Goal: Task Accomplishment & Management: Complete application form

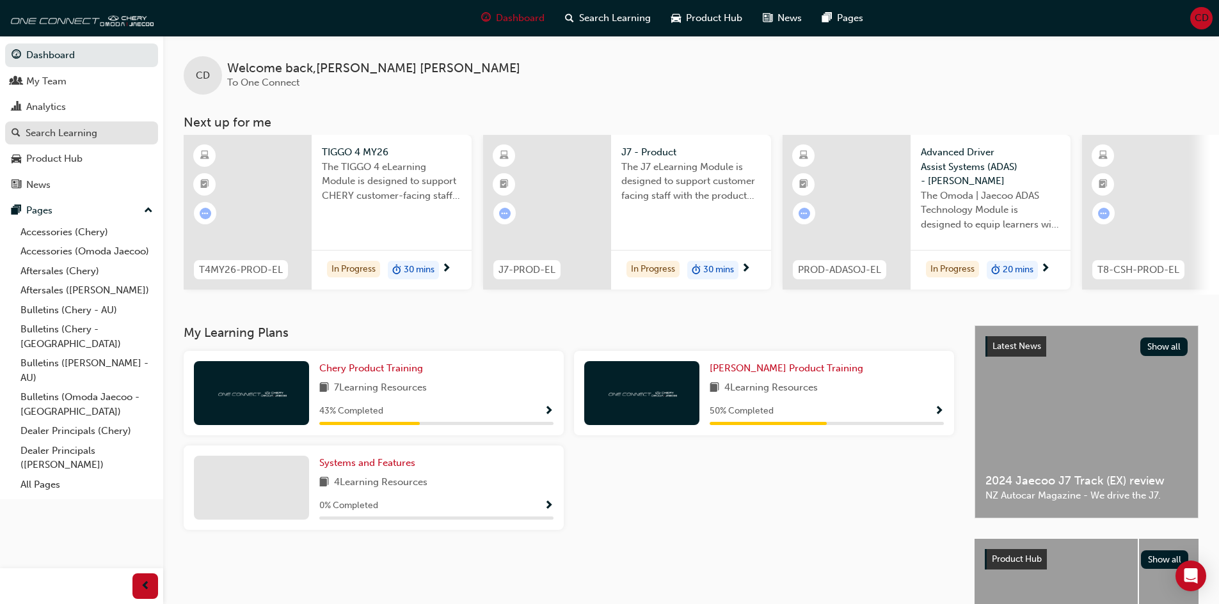
click at [78, 132] on div "Search Learning" at bounding box center [62, 133] width 72 height 15
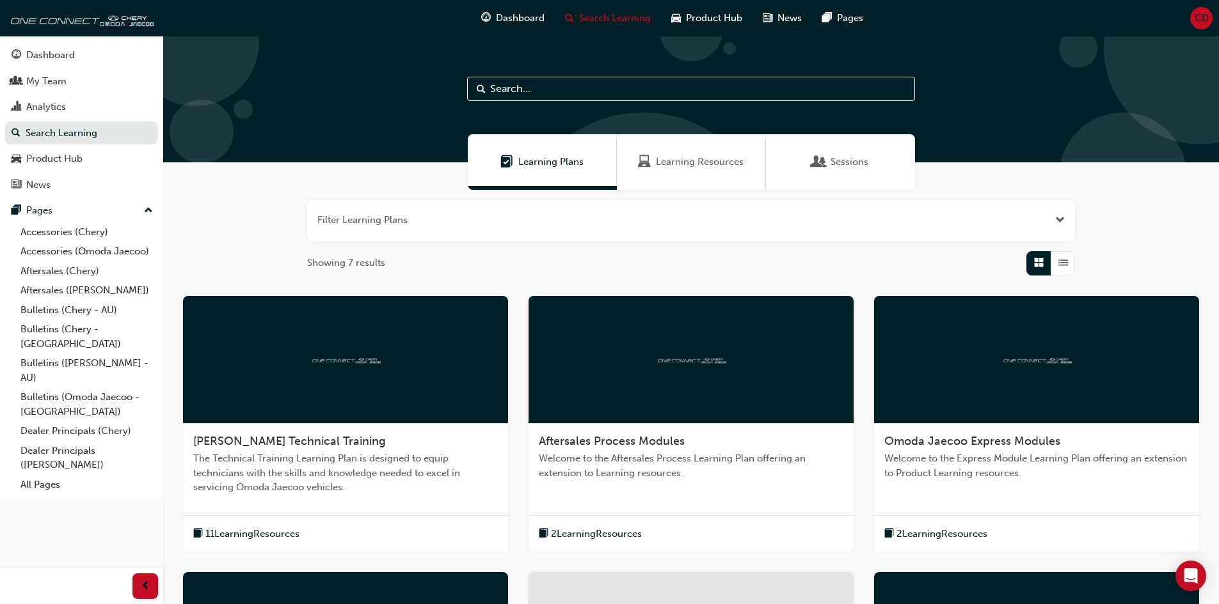
click at [694, 162] on span "Learning Resources" at bounding box center [700, 162] width 88 height 15
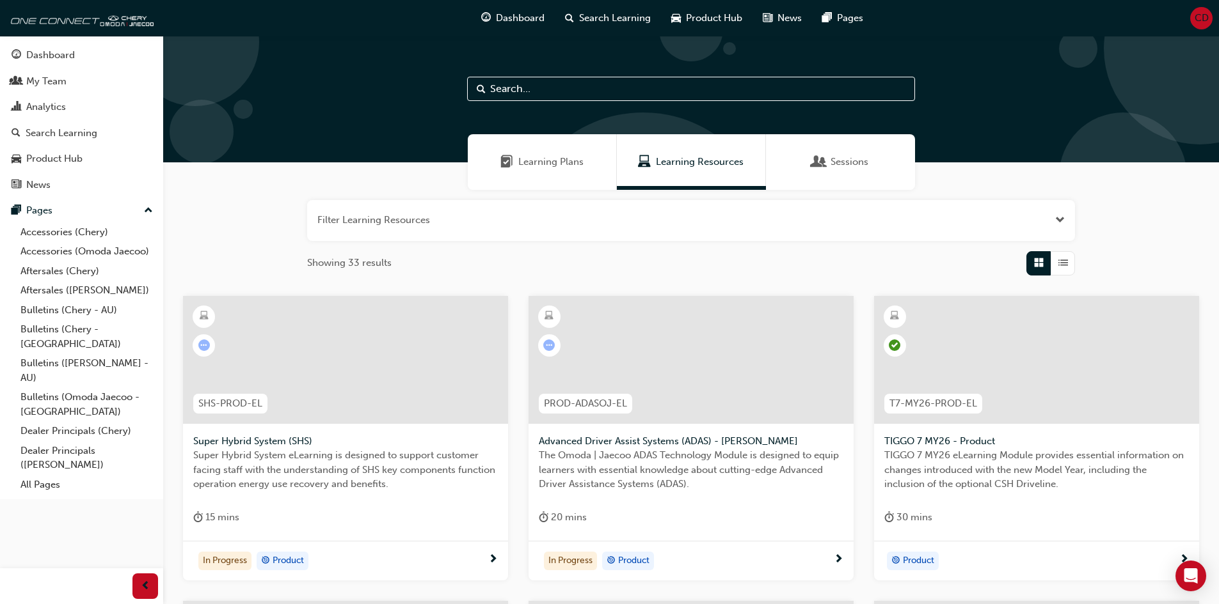
click at [604, 88] on input "text" at bounding box center [691, 89] width 448 height 24
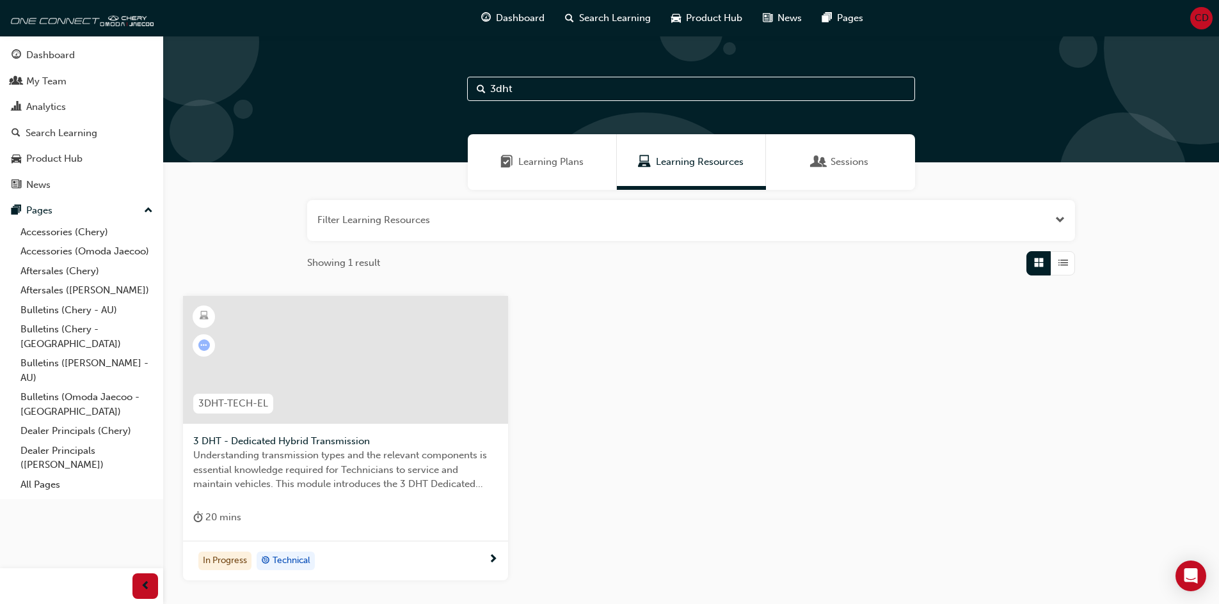
type input "3dht"
click at [361, 395] on div at bounding box center [345, 360] width 325 height 128
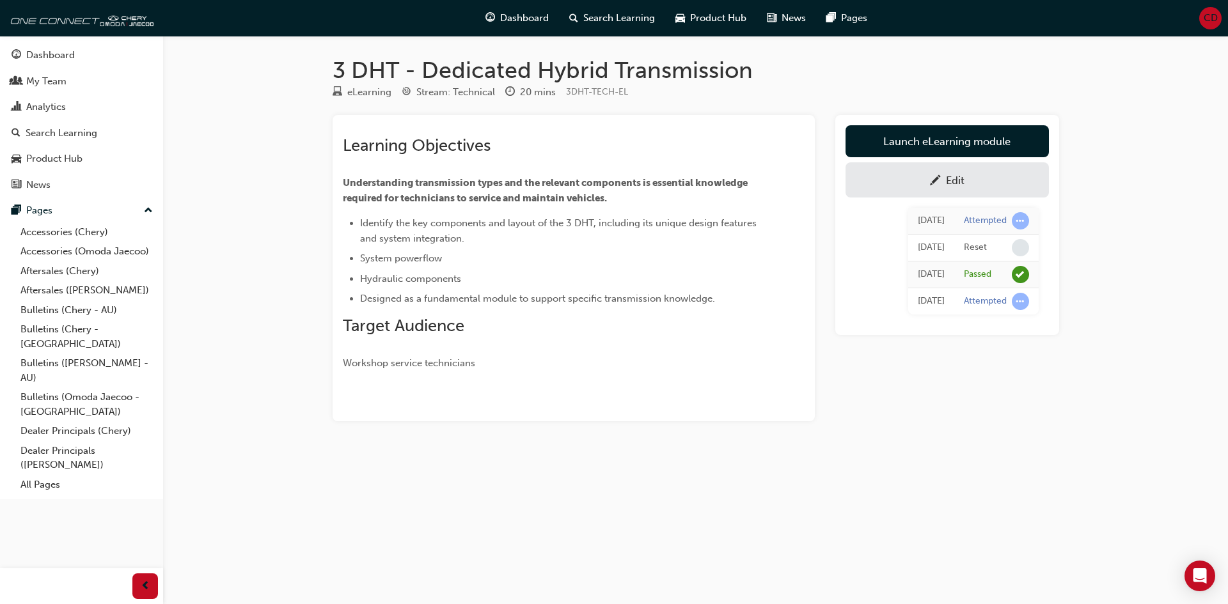
click at [962, 179] on div "Edit" at bounding box center [955, 180] width 19 height 13
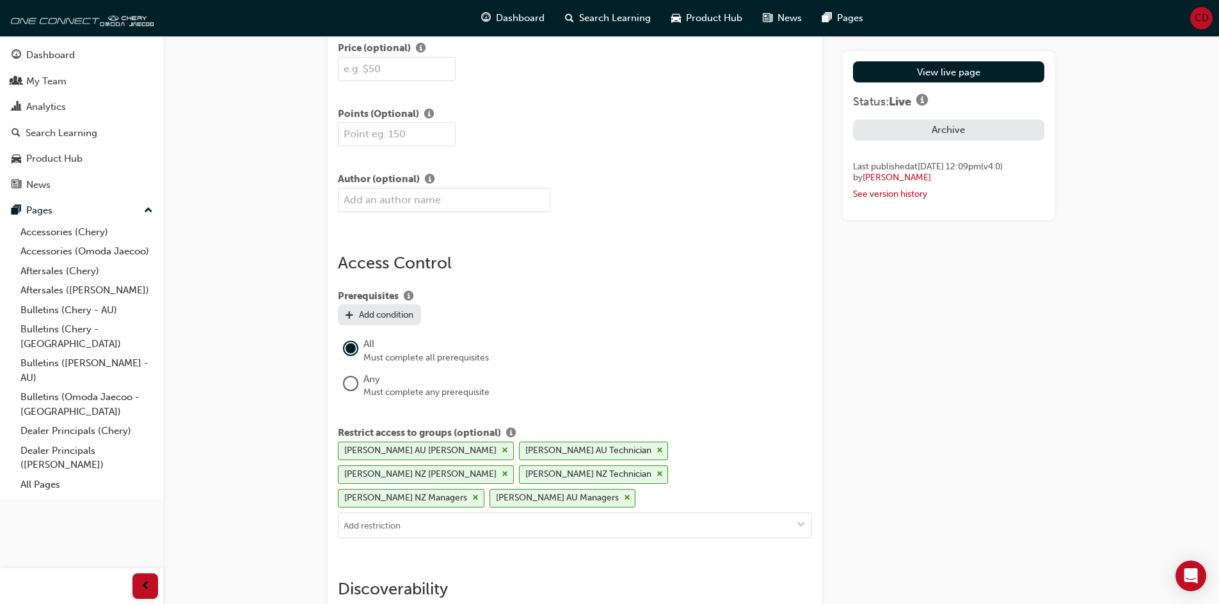
scroll to position [1023, 0]
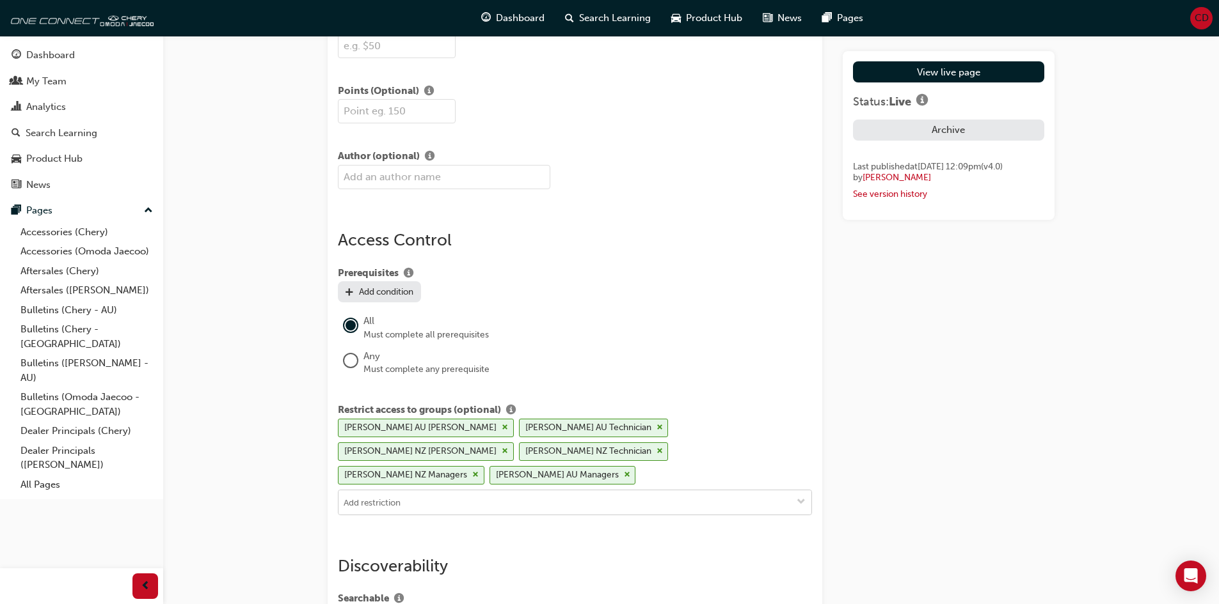
click at [546, 491] on input at bounding box center [574, 503] width 473 height 24
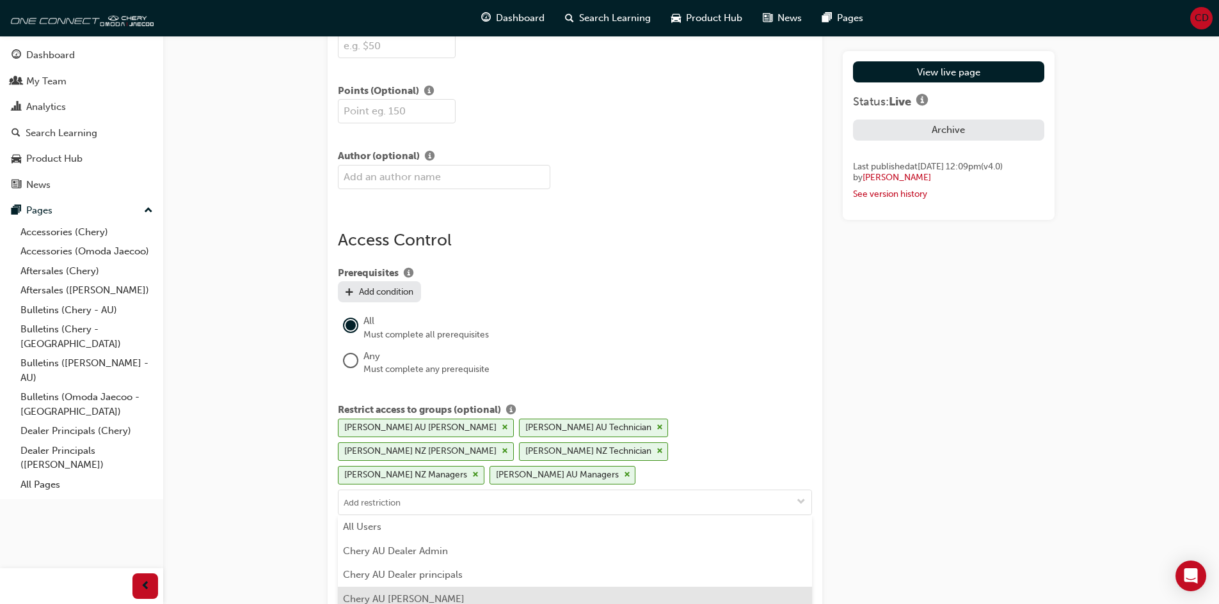
click at [399, 587] on li "Chery AU Foreman" at bounding box center [575, 599] width 474 height 24
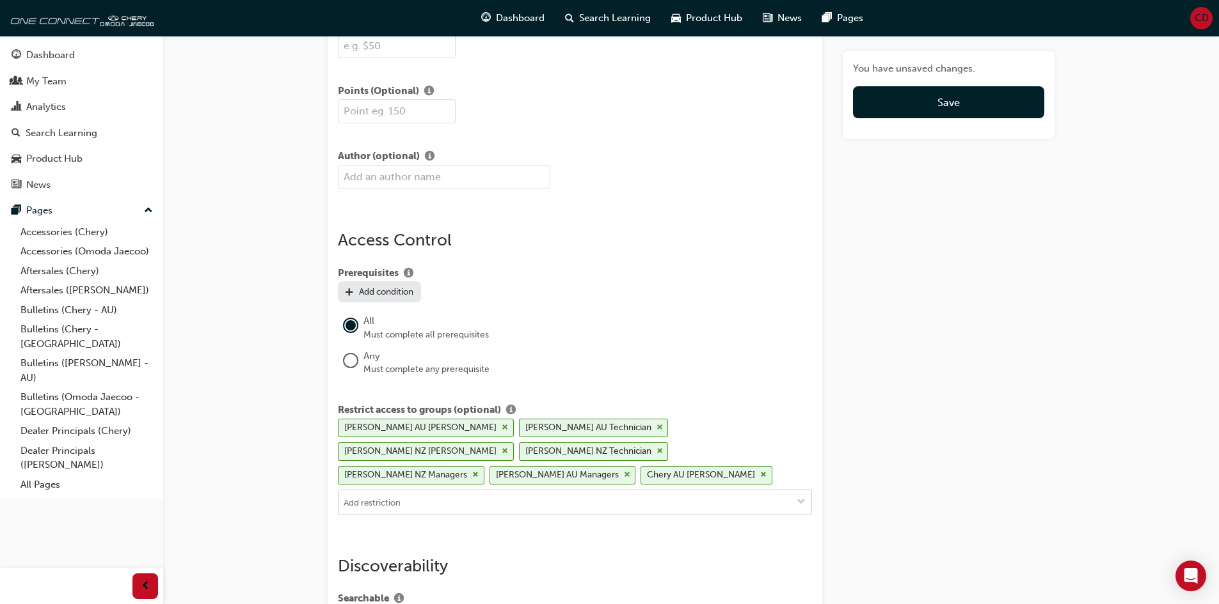
click at [416, 501] on input at bounding box center [574, 503] width 473 height 24
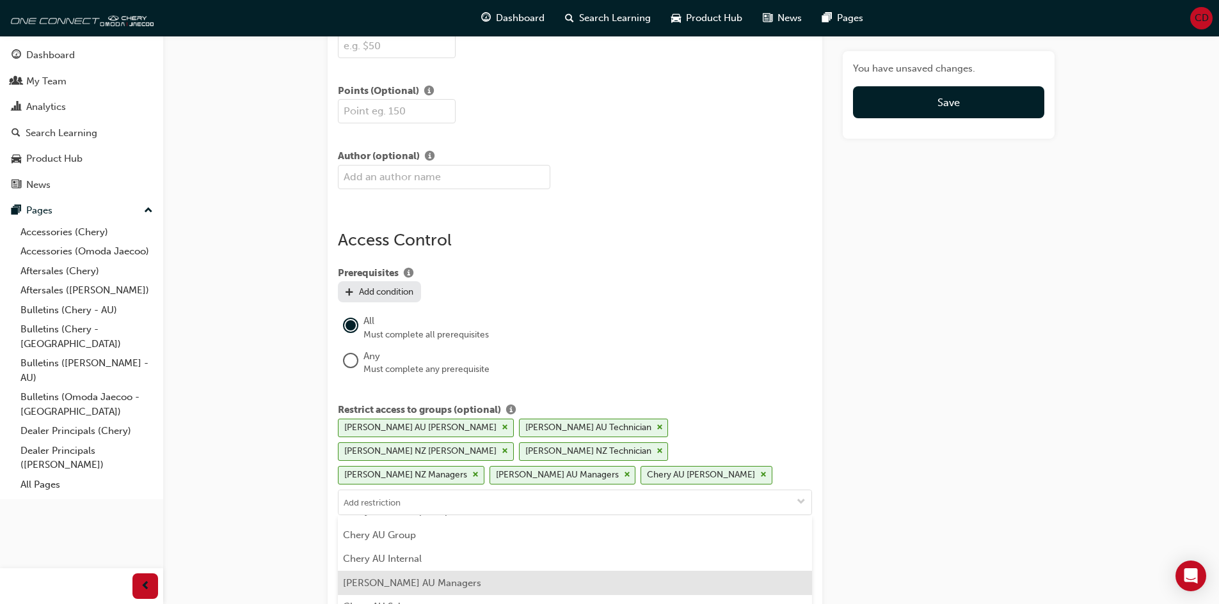
click at [418, 583] on li "Chery AU Managers" at bounding box center [575, 583] width 474 height 24
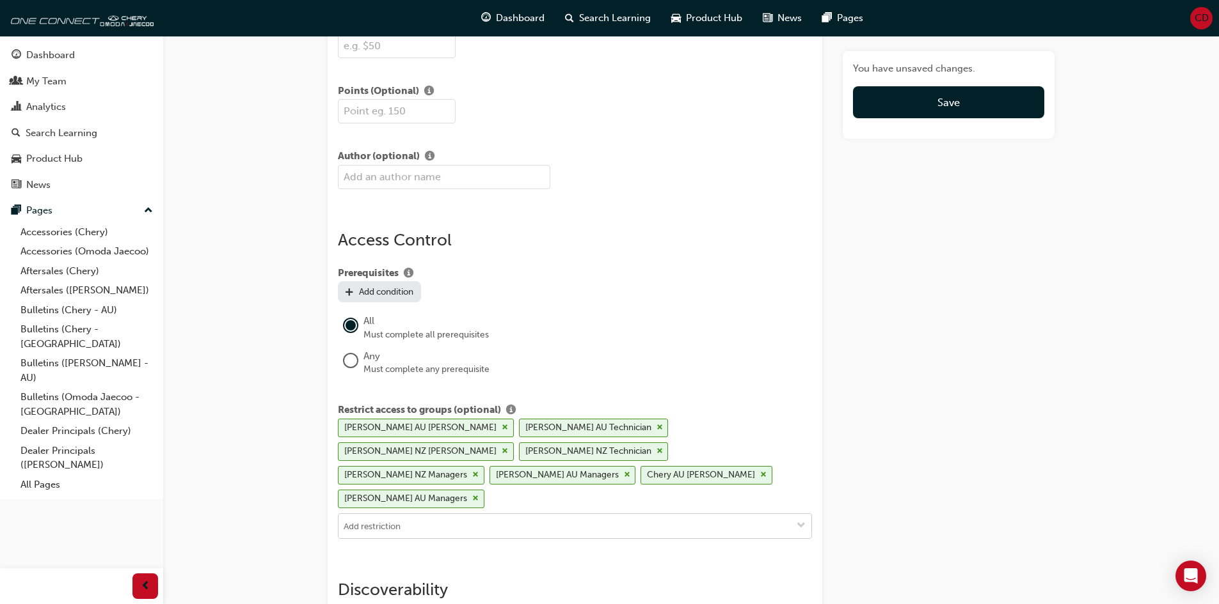
click at [430, 514] on input at bounding box center [574, 526] width 473 height 24
type input "t"
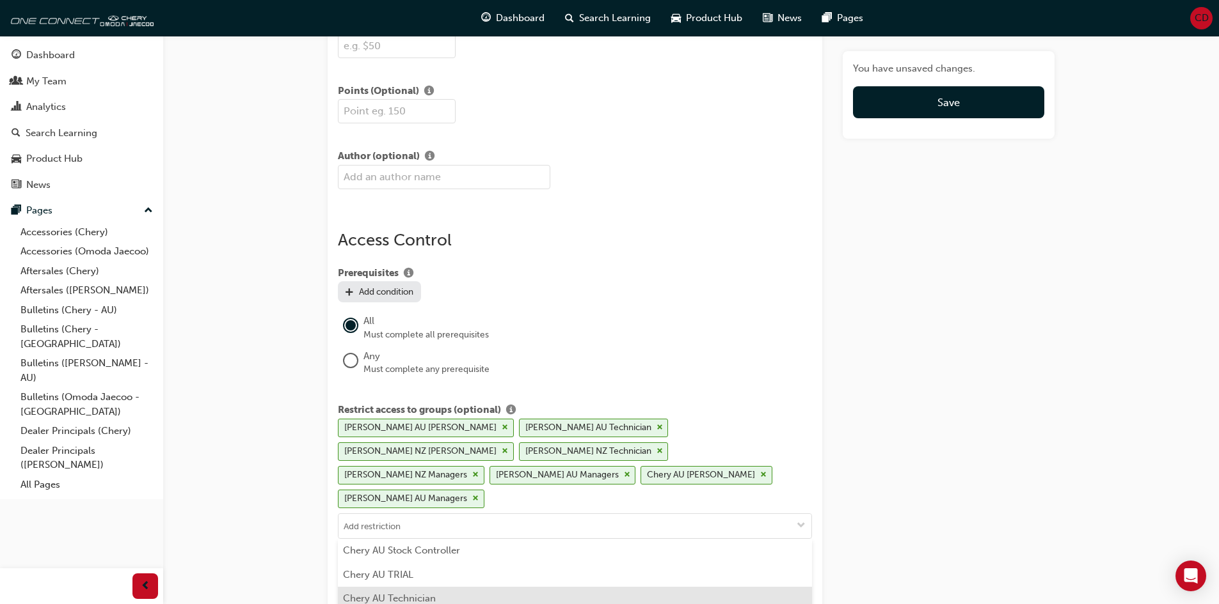
click at [436, 587] on li "Chery AU Technician" at bounding box center [575, 599] width 474 height 24
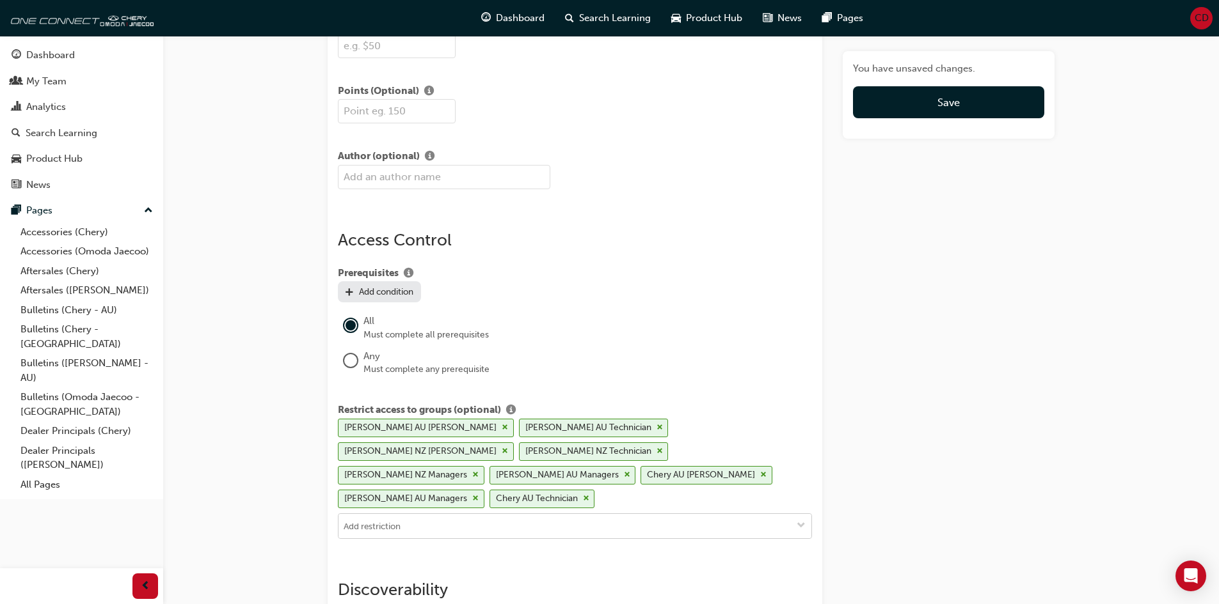
click at [443, 514] on input at bounding box center [574, 526] width 473 height 24
click at [444, 595] on li "Chery NZ Foreman" at bounding box center [575, 607] width 474 height 24
click at [441, 514] on input at bounding box center [574, 526] width 473 height 24
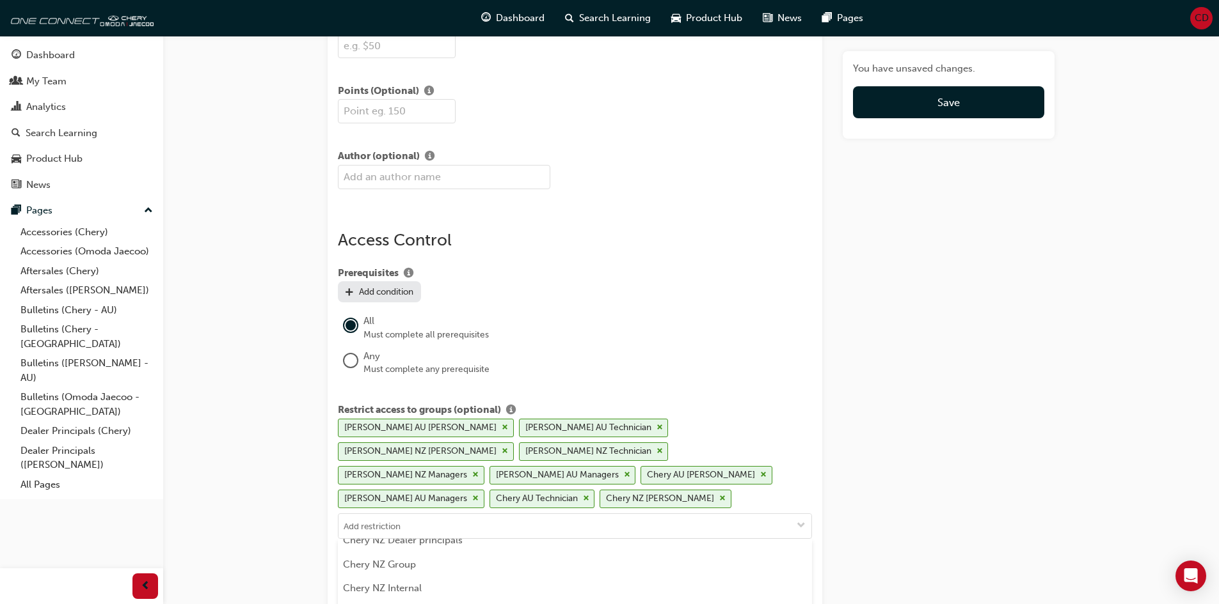
scroll to position [320, 0]
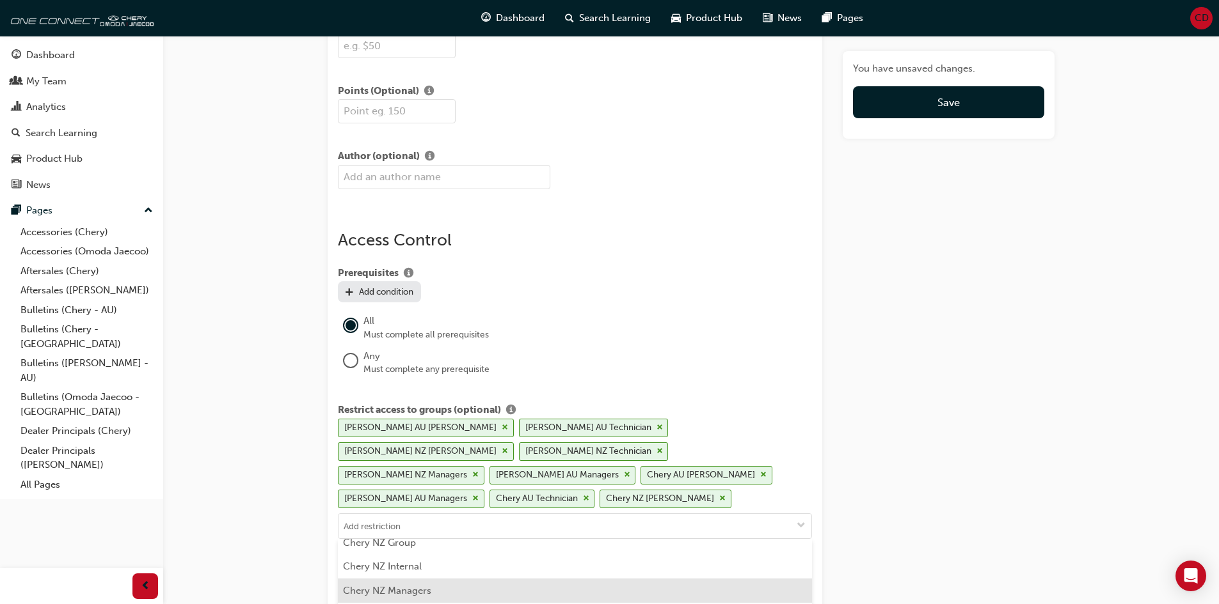
click at [446, 579] on li "Chery NZ Managers" at bounding box center [575, 591] width 474 height 24
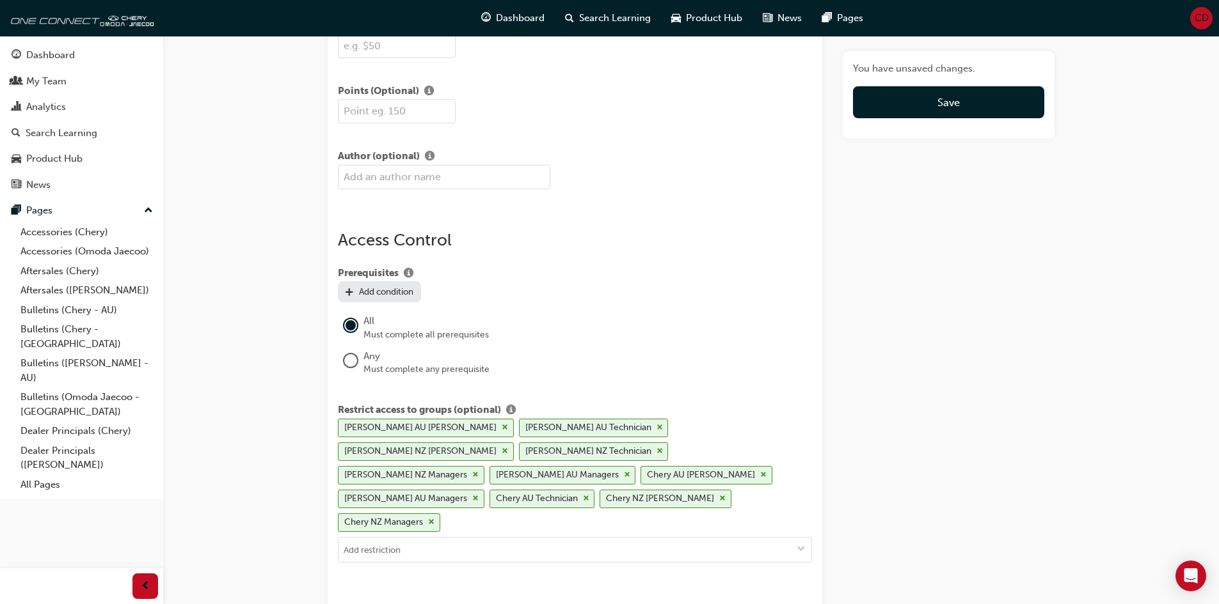
scroll to position [0, 0]
click at [441, 538] on input at bounding box center [574, 550] width 473 height 24
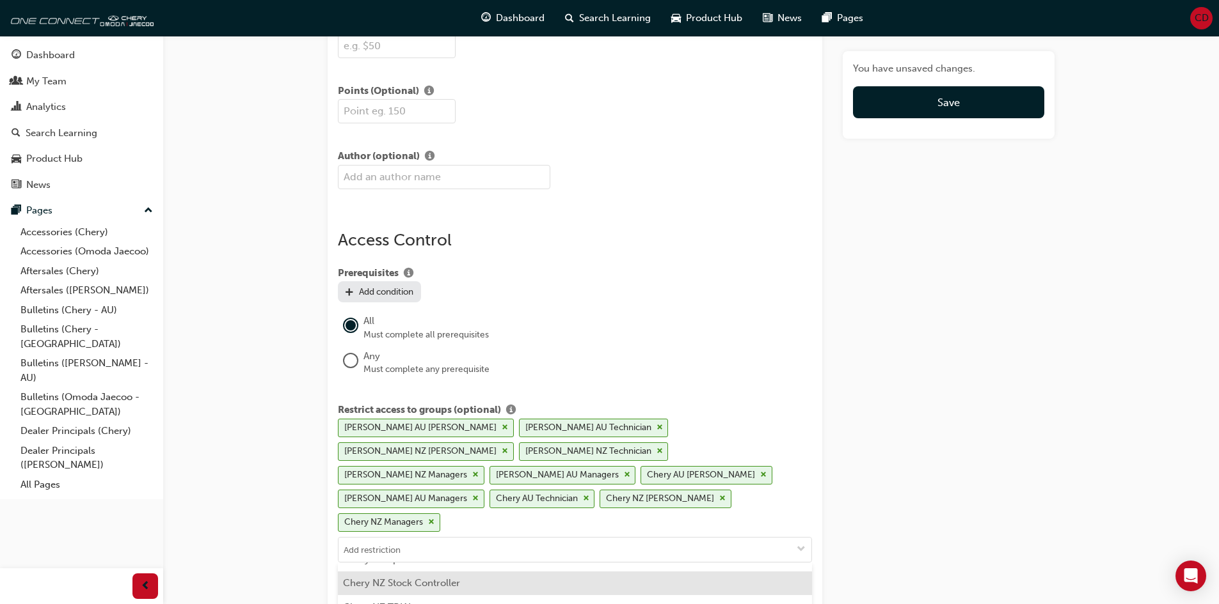
scroll to position [448, 0]
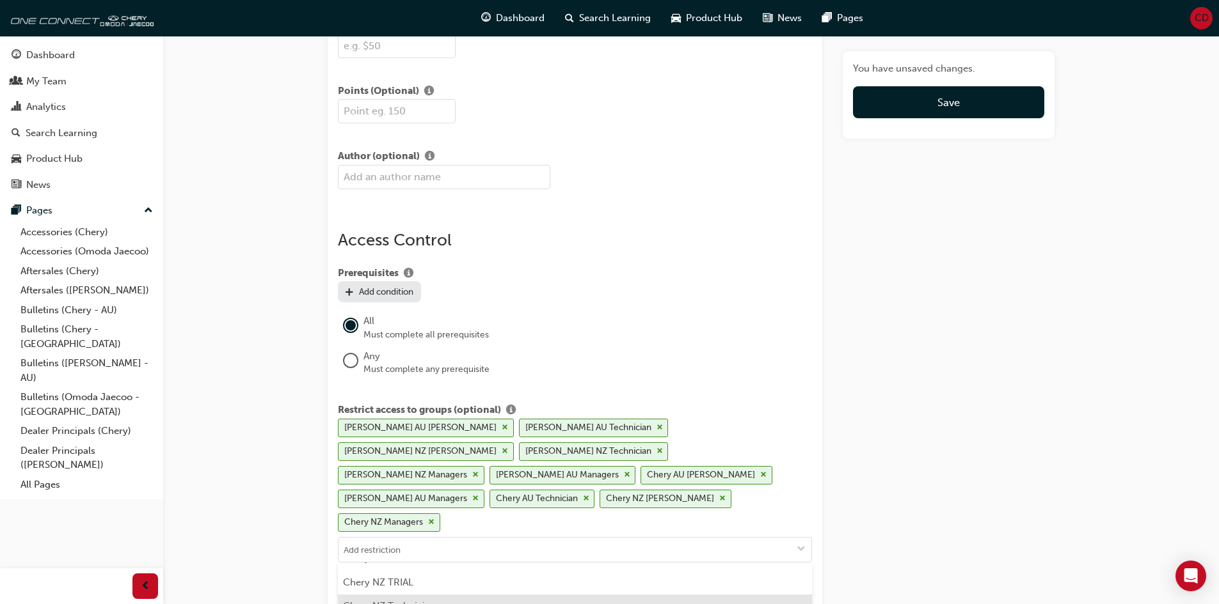
click at [441, 595] on li "Chery NZ Technician" at bounding box center [575, 607] width 474 height 24
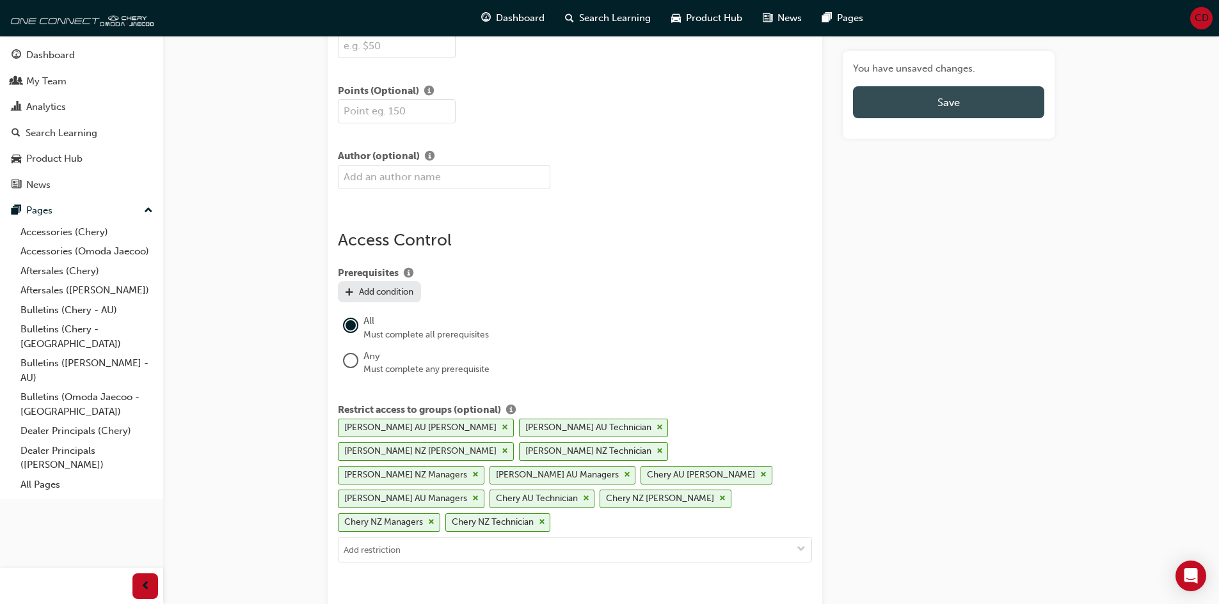
click at [942, 104] on span "Save" at bounding box center [948, 102] width 22 height 13
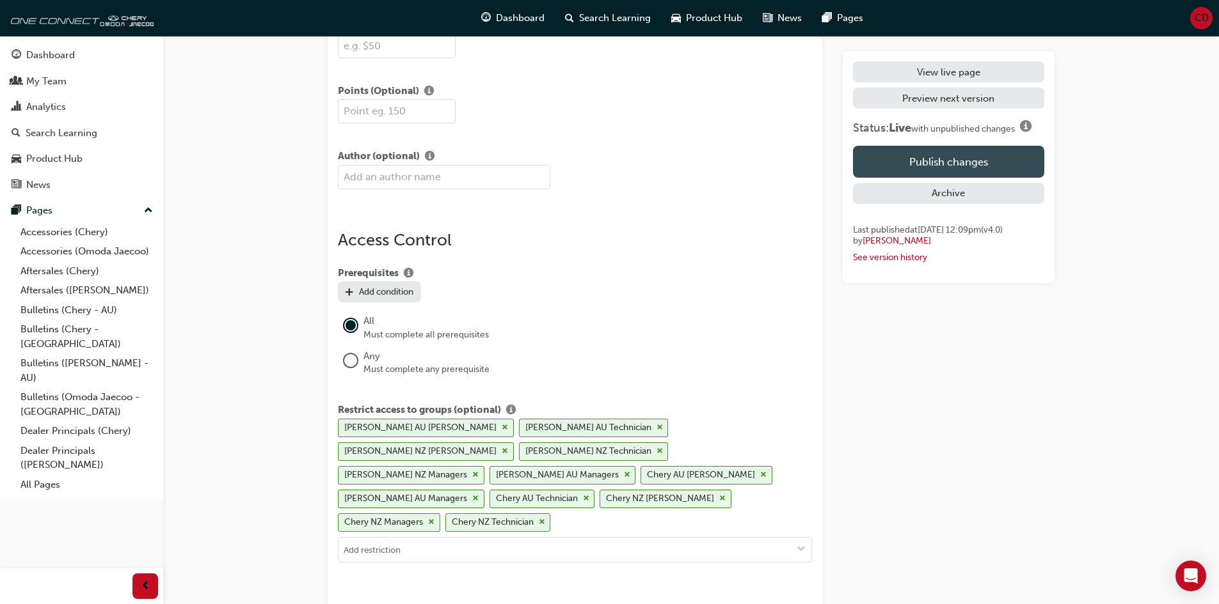
click at [942, 162] on button "Publish changes" at bounding box center [948, 162] width 191 height 32
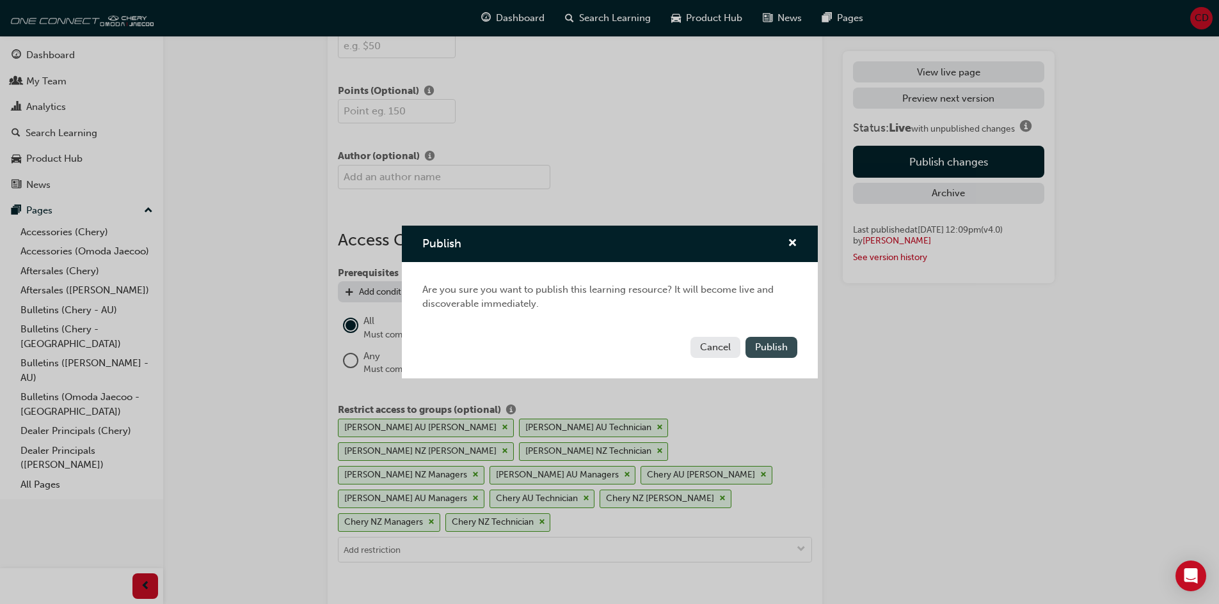
click at [770, 342] on span "Publish" at bounding box center [771, 348] width 33 height 12
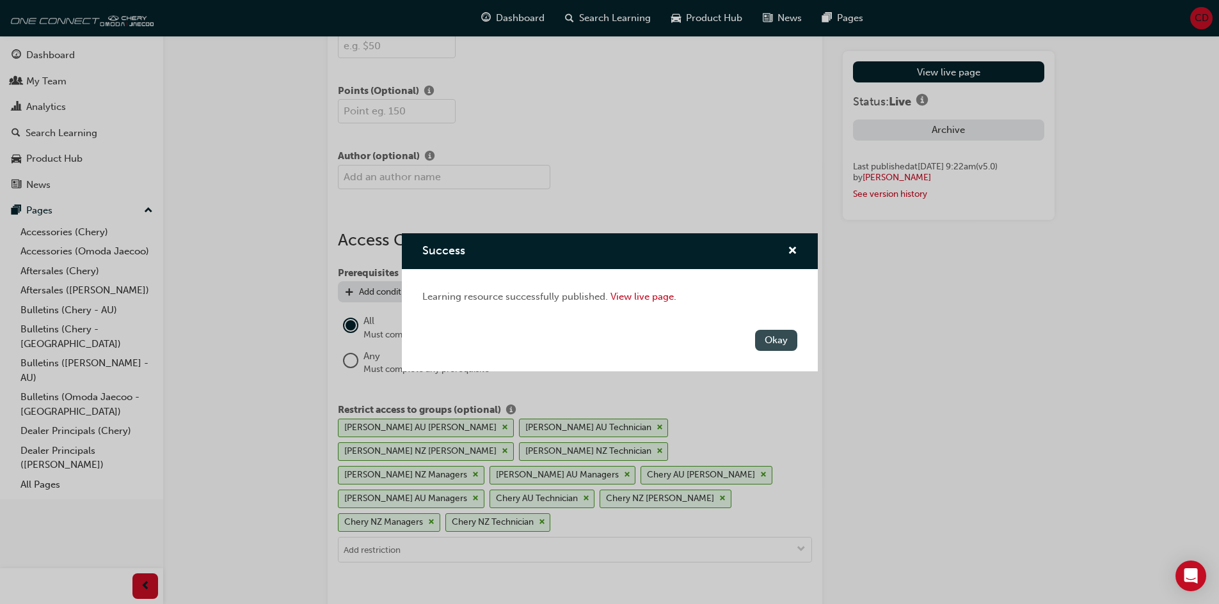
click at [770, 344] on button "Okay" at bounding box center [776, 340] width 42 height 21
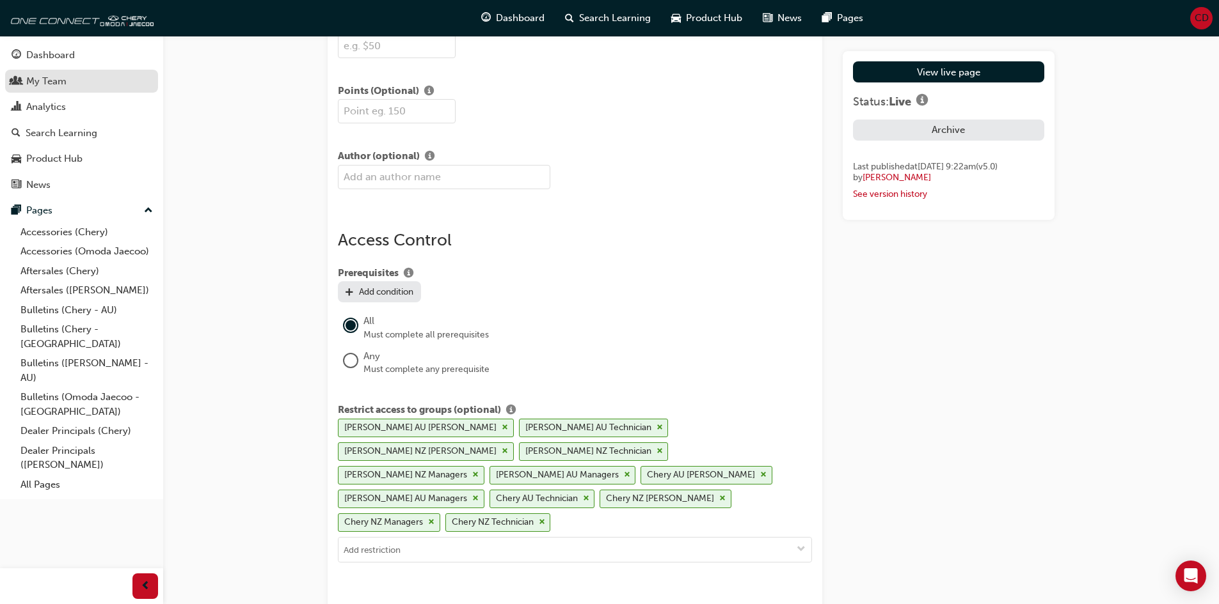
click at [54, 83] on div "My Team" at bounding box center [46, 81] width 40 height 15
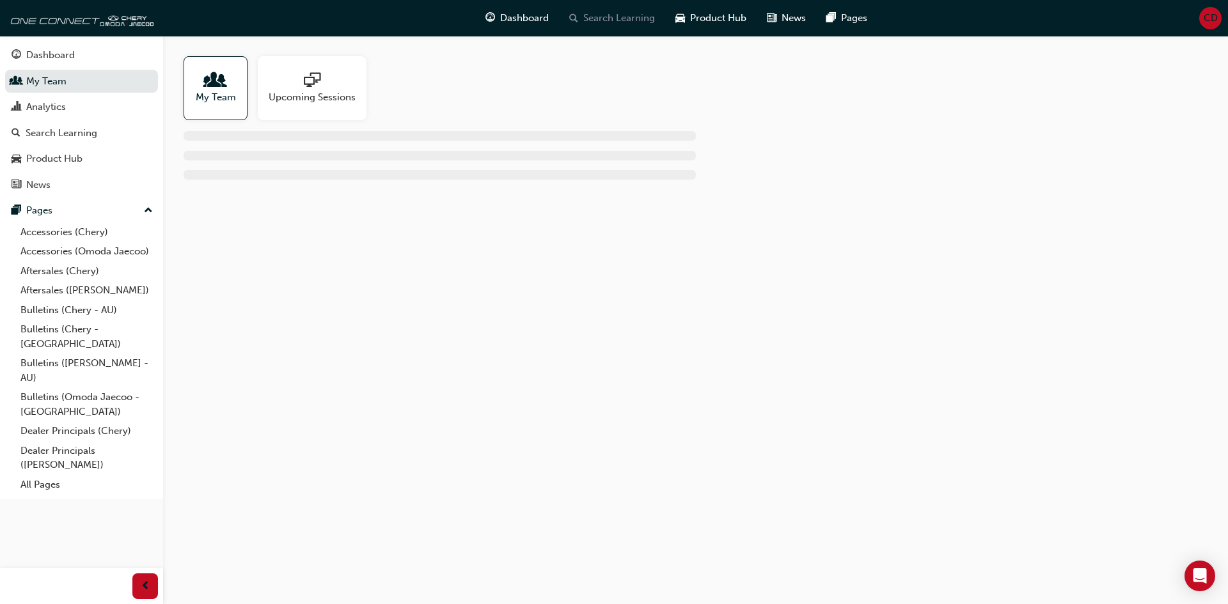
click at [613, 22] on span "Search Learning" at bounding box center [619, 18] width 72 height 15
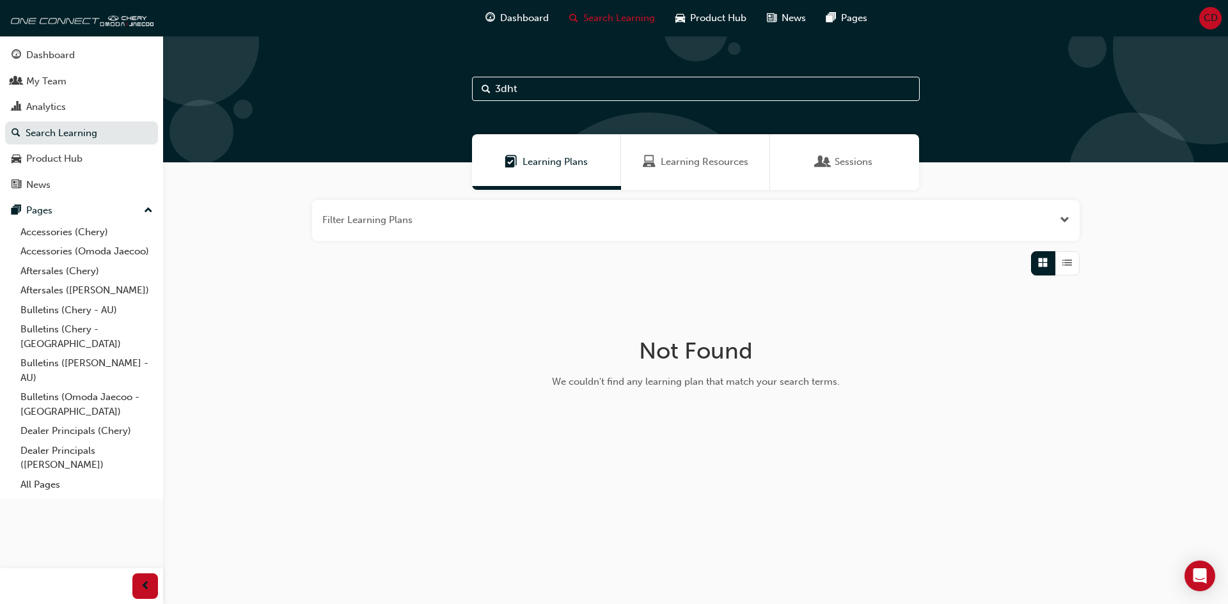
click at [622, 87] on input "3dht" at bounding box center [696, 89] width 448 height 24
type input "e5"
click at [695, 159] on span "Learning Resources" at bounding box center [705, 162] width 88 height 15
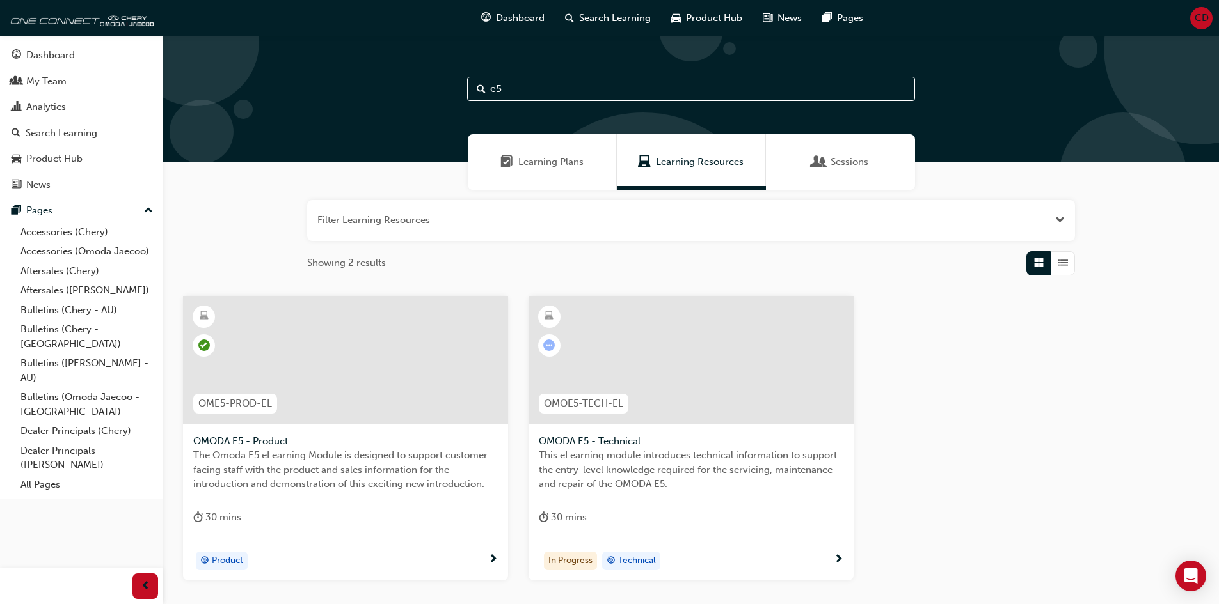
click at [733, 450] on span "This eLearning module introduces technical information to support the entry-lev…" at bounding box center [691, 469] width 304 height 43
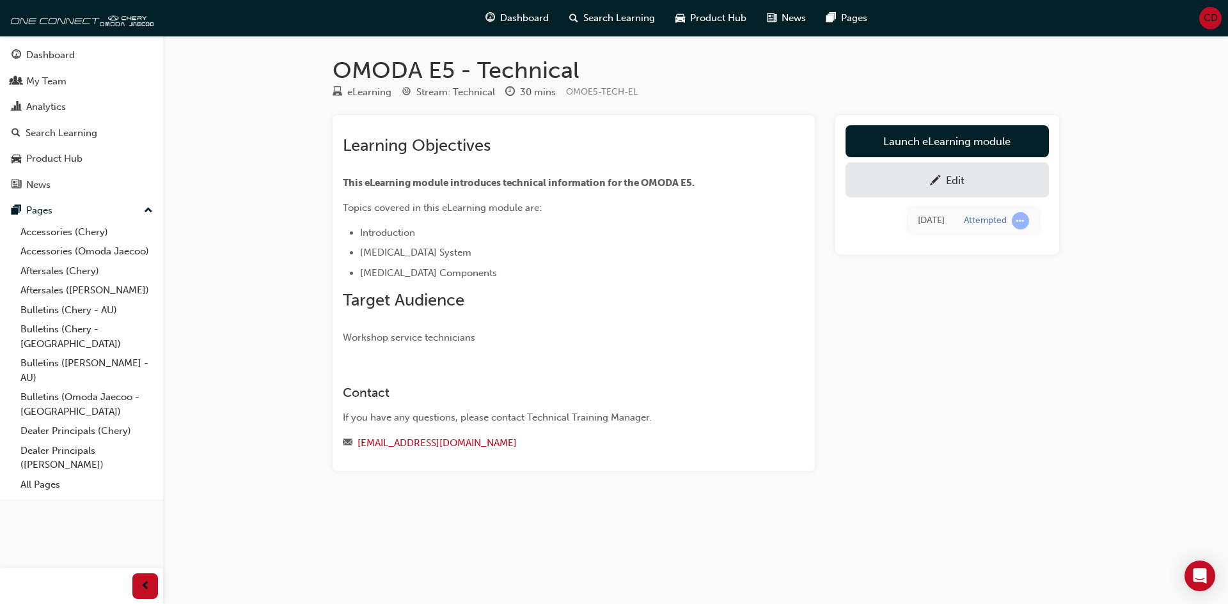
click at [917, 181] on div "Edit" at bounding box center [947, 180] width 184 height 16
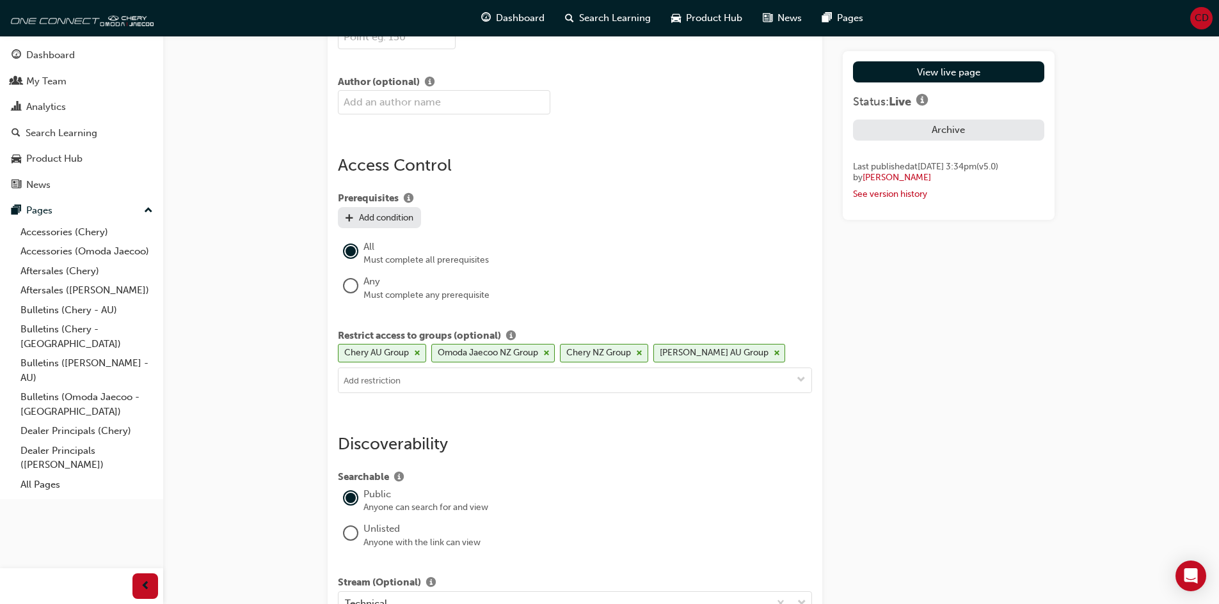
scroll to position [1087, 0]
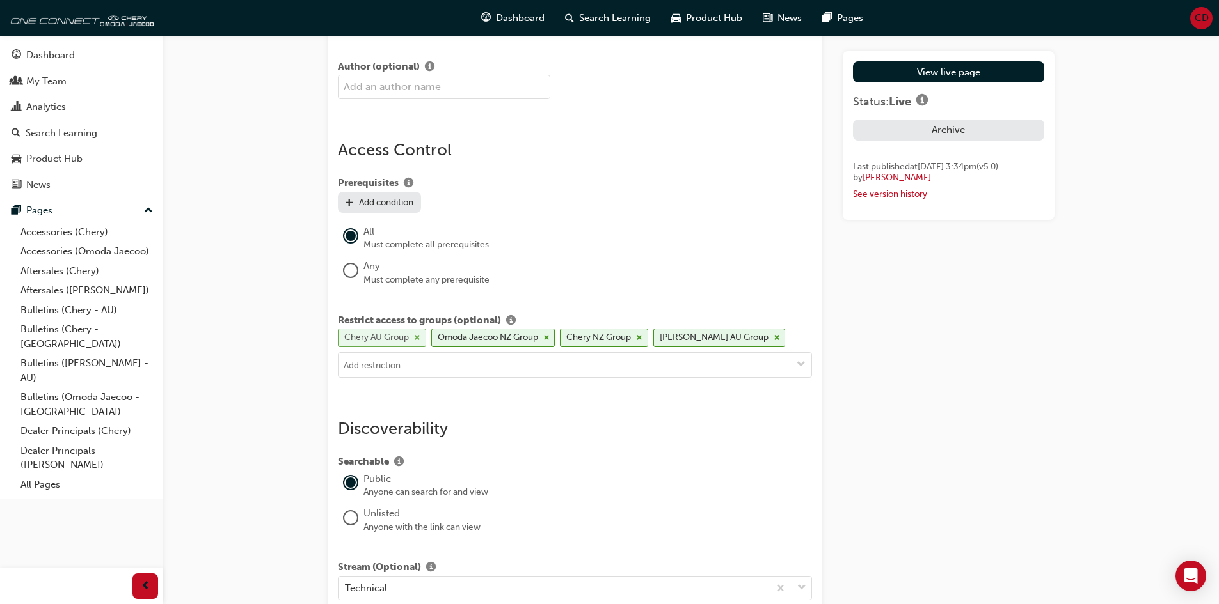
click at [416, 342] on span "cross-icon" at bounding box center [417, 339] width 6 height 8
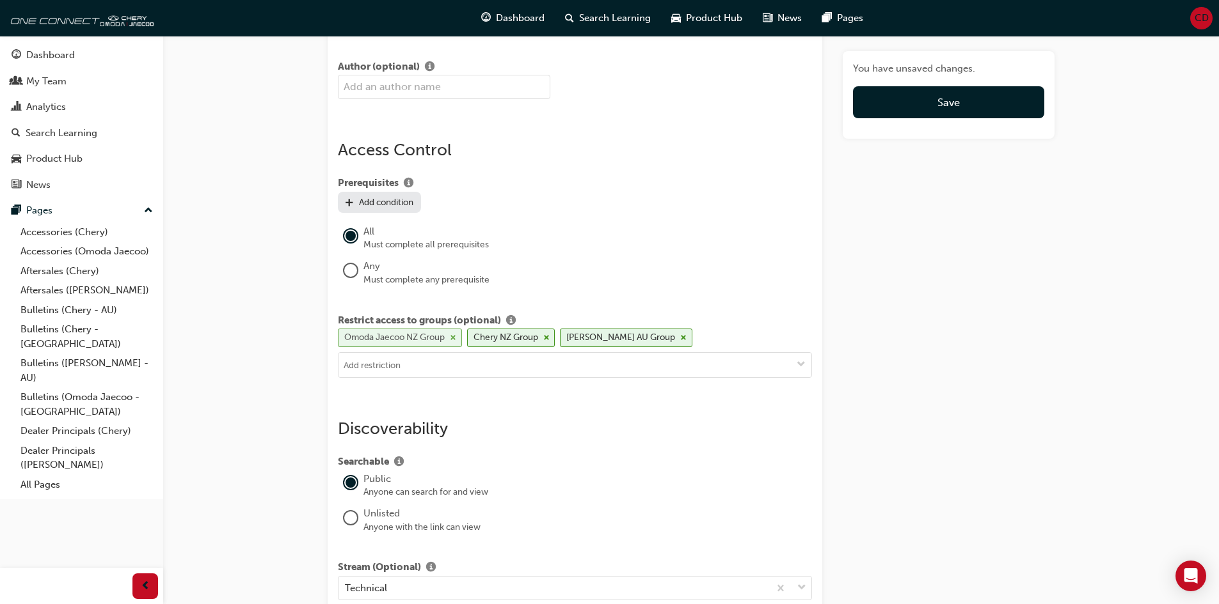
click at [454, 338] on span "cross-icon" at bounding box center [453, 339] width 6 height 8
click at [423, 340] on div "Chery NZ Group" at bounding box center [382, 338] width 88 height 19
click at [458, 339] on span "cross-icon" at bounding box center [461, 339] width 6 height 8
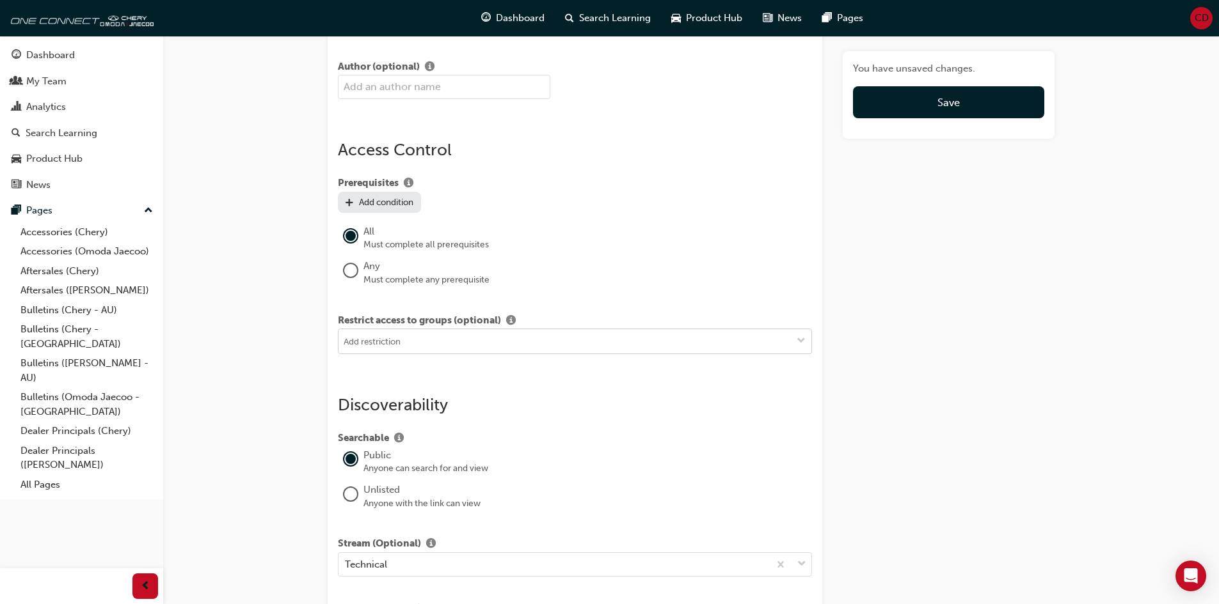
click at [424, 347] on input at bounding box center [574, 341] width 473 height 24
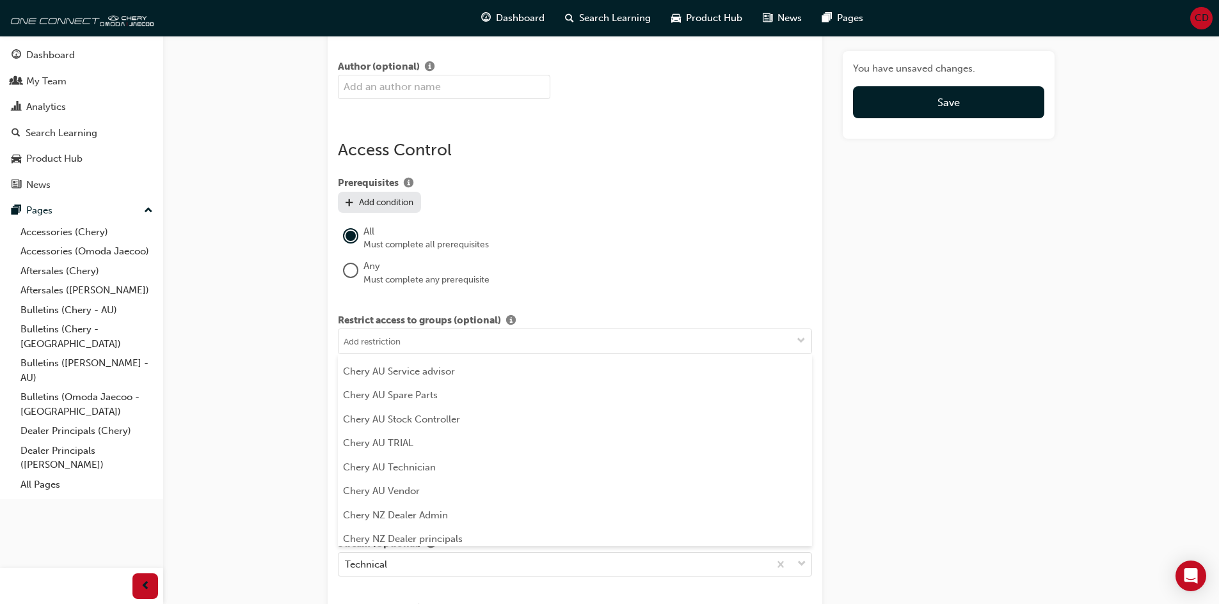
scroll to position [192, 0]
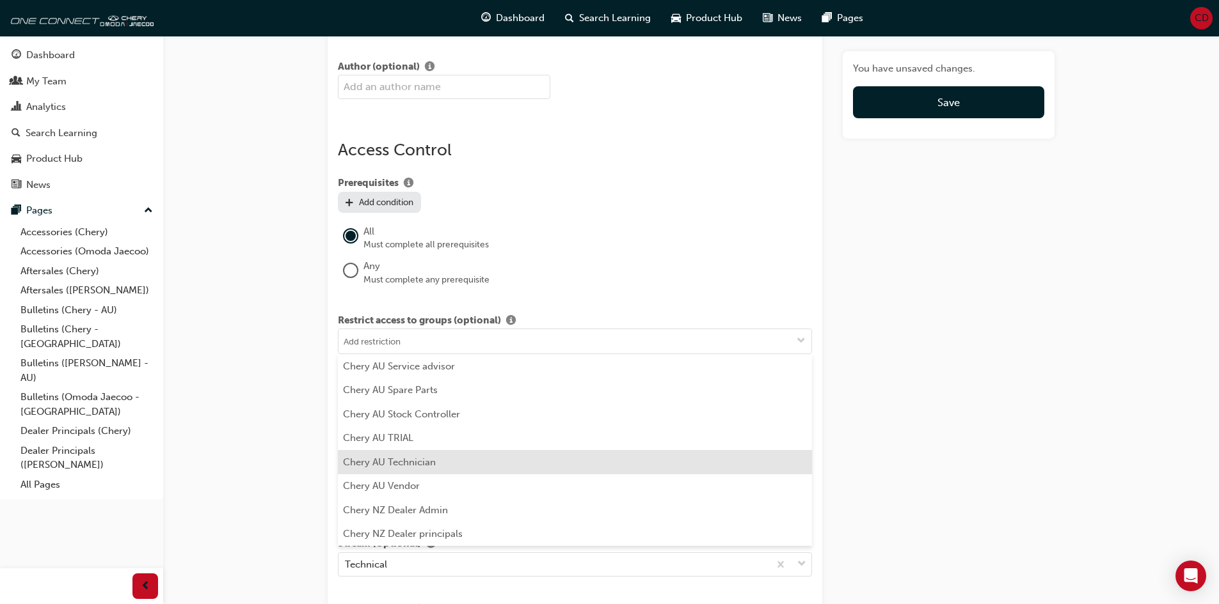
click at [422, 465] on li "Chery AU Technician" at bounding box center [575, 462] width 474 height 24
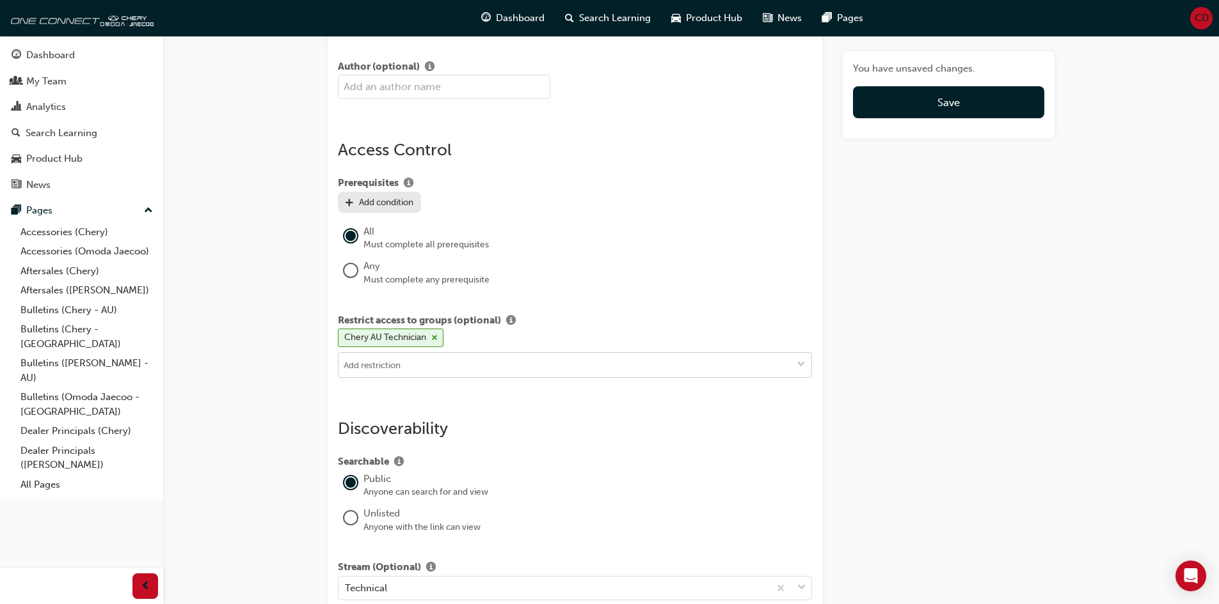
click at [436, 367] on input at bounding box center [574, 365] width 473 height 24
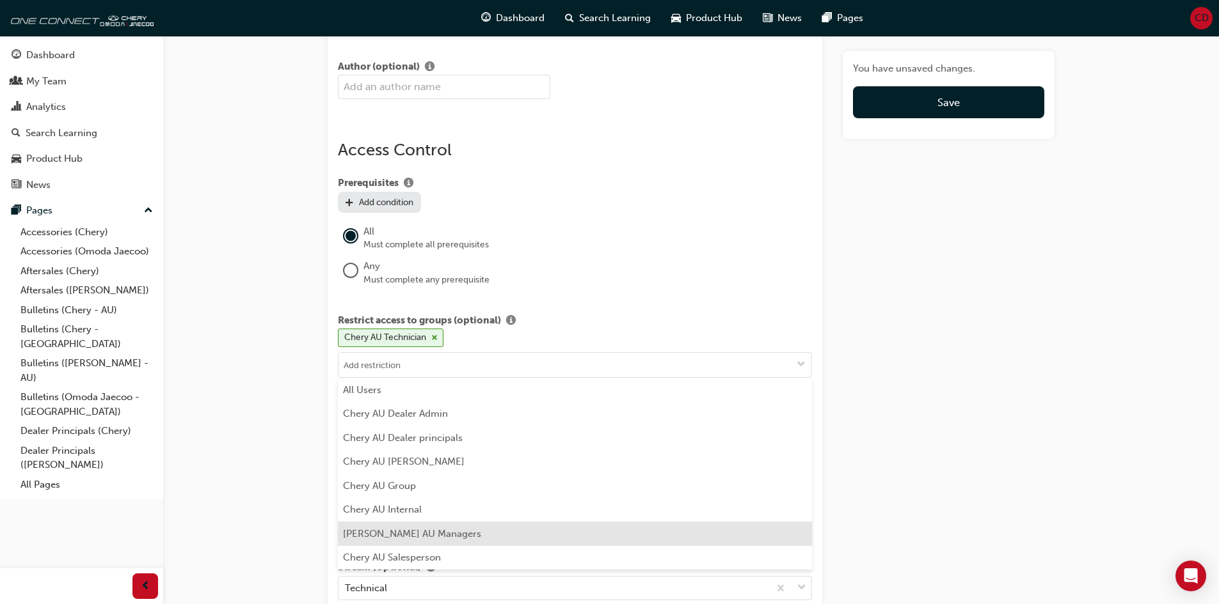
click at [419, 533] on li "Chery AU Managers" at bounding box center [575, 534] width 474 height 24
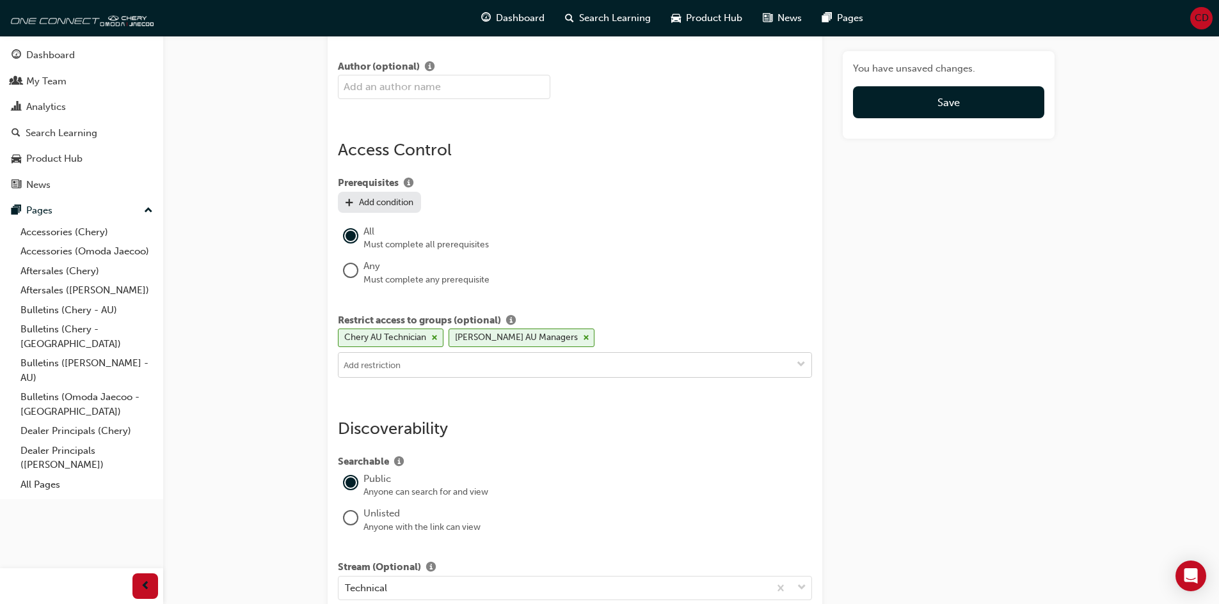
click at [430, 366] on input at bounding box center [574, 365] width 473 height 24
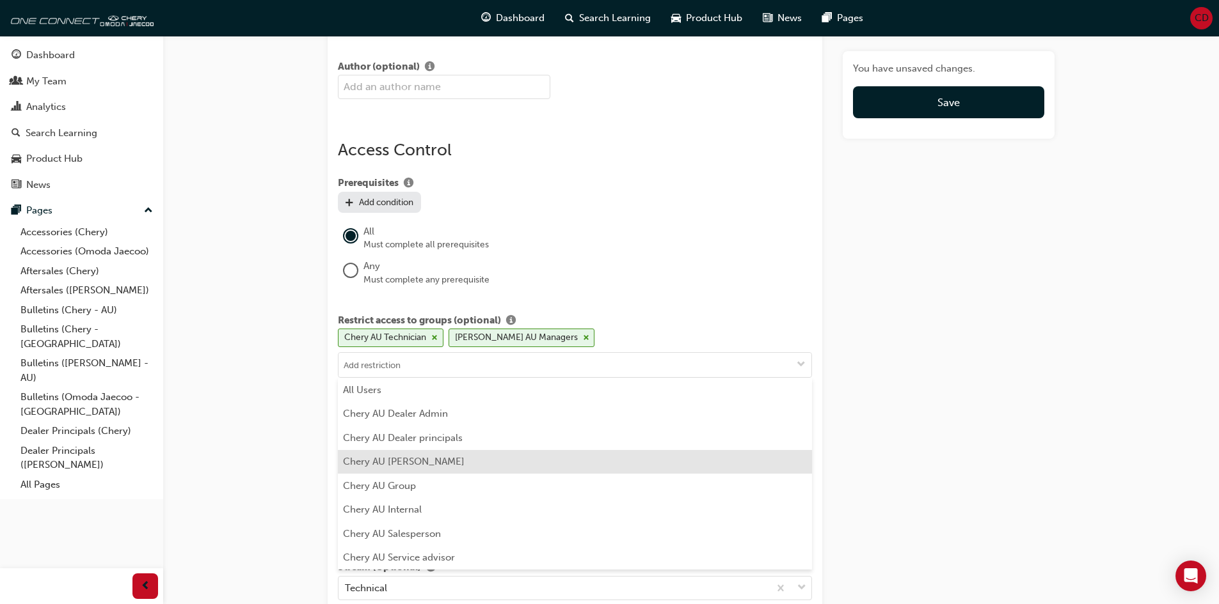
click at [430, 467] on li "Chery AU Foreman" at bounding box center [575, 462] width 474 height 24
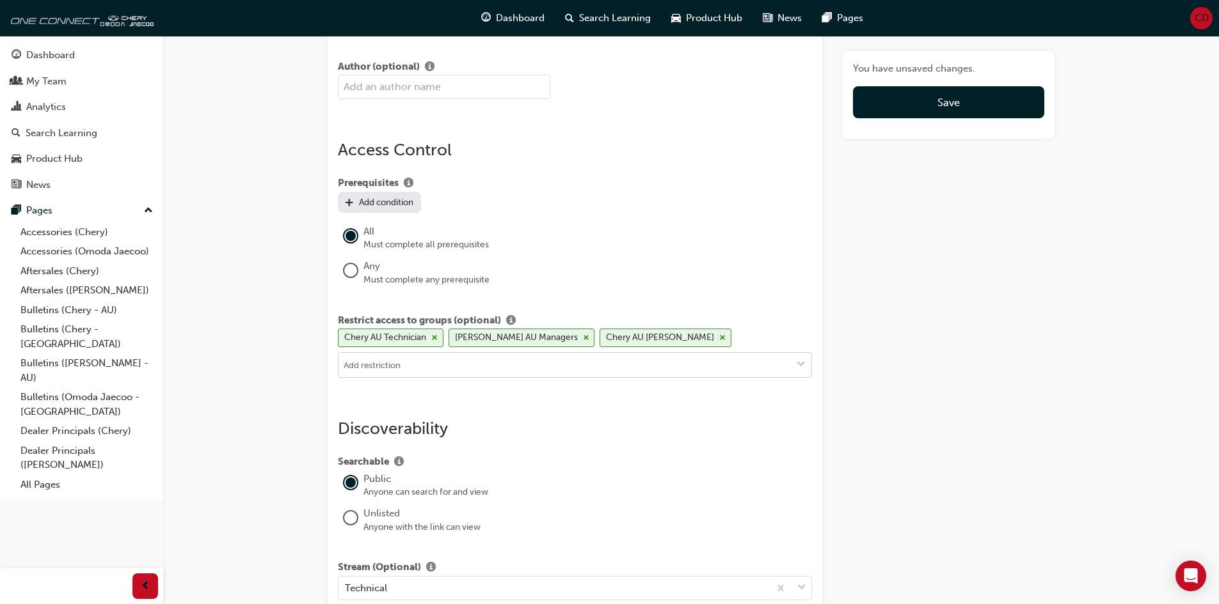
click at [417, 364] on input at bounding box center [574, 365] width 473 height 24
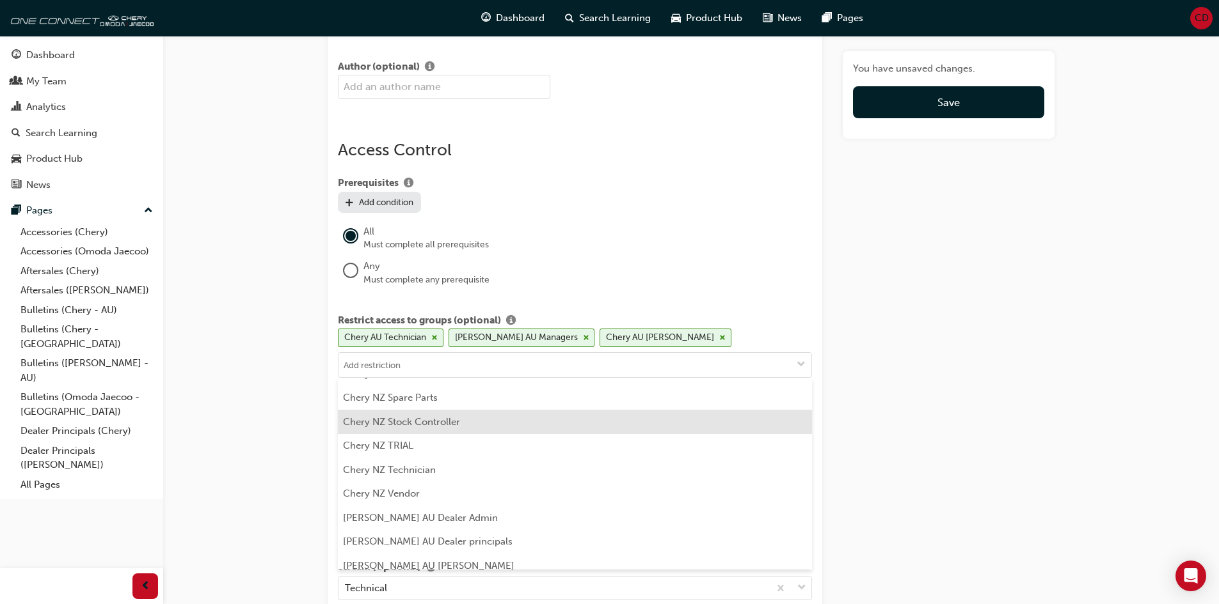
scroll to position [512, 0]
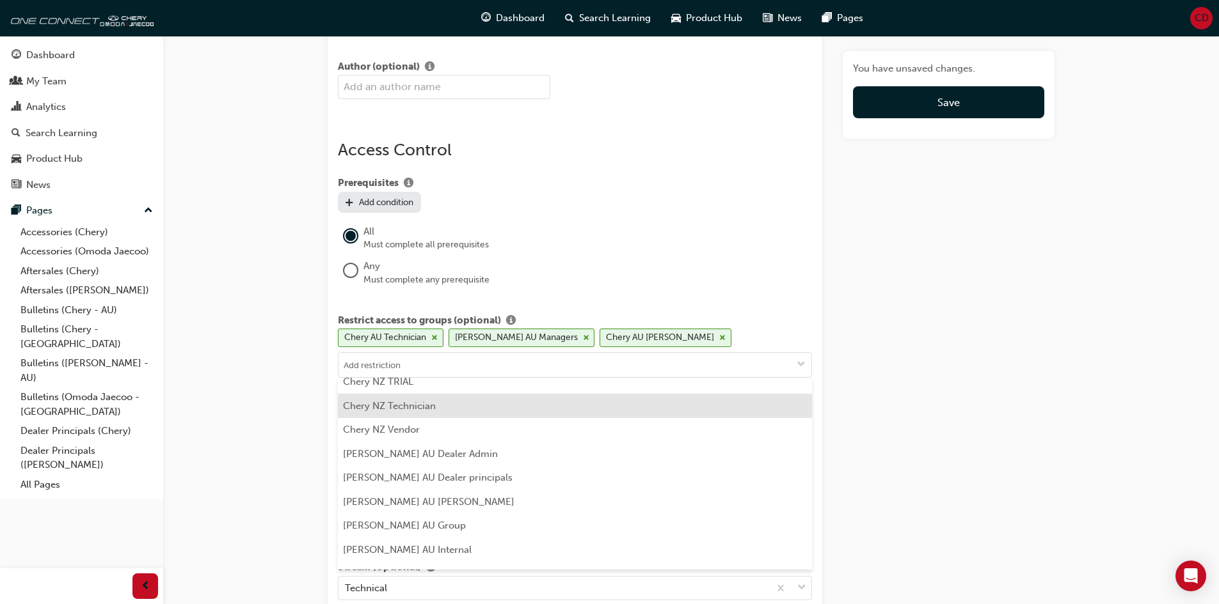
click at [423, 410] on li "Chery NZ Technician" at bounding box center [575, 406] width 474 height 24
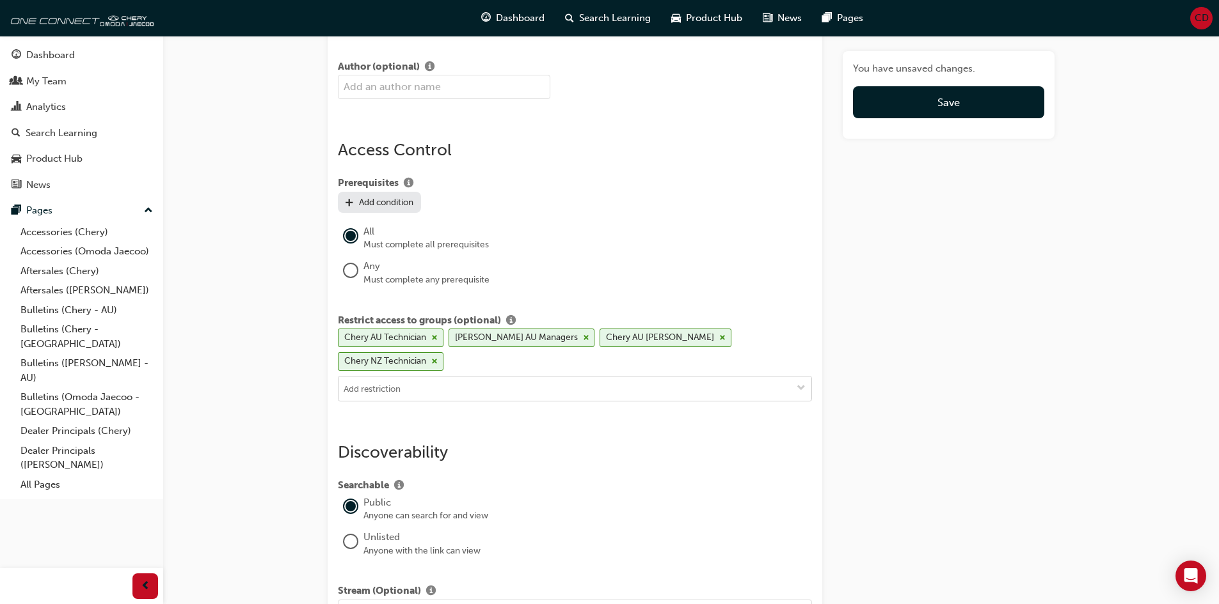
click at [423, 377] on input at bounding box center [574, 389] width 473 height 24
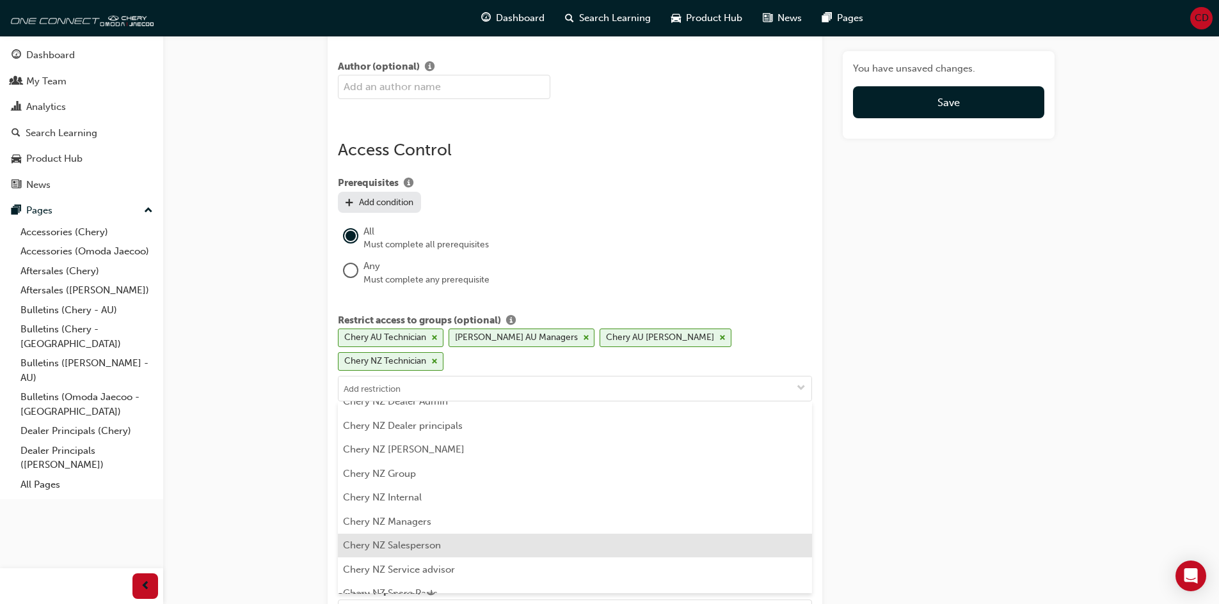
scroll to position [256, 0]
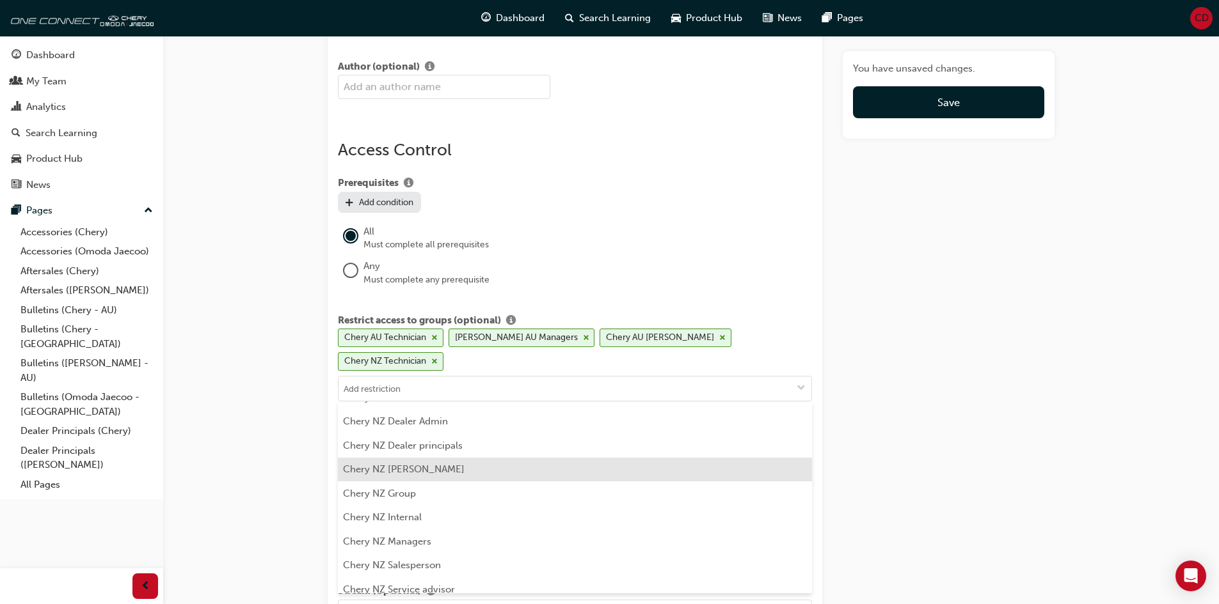
click at [420, 458] on li "Chery NZ Foreman" at bounding box center [575, 470] width 474 height 24
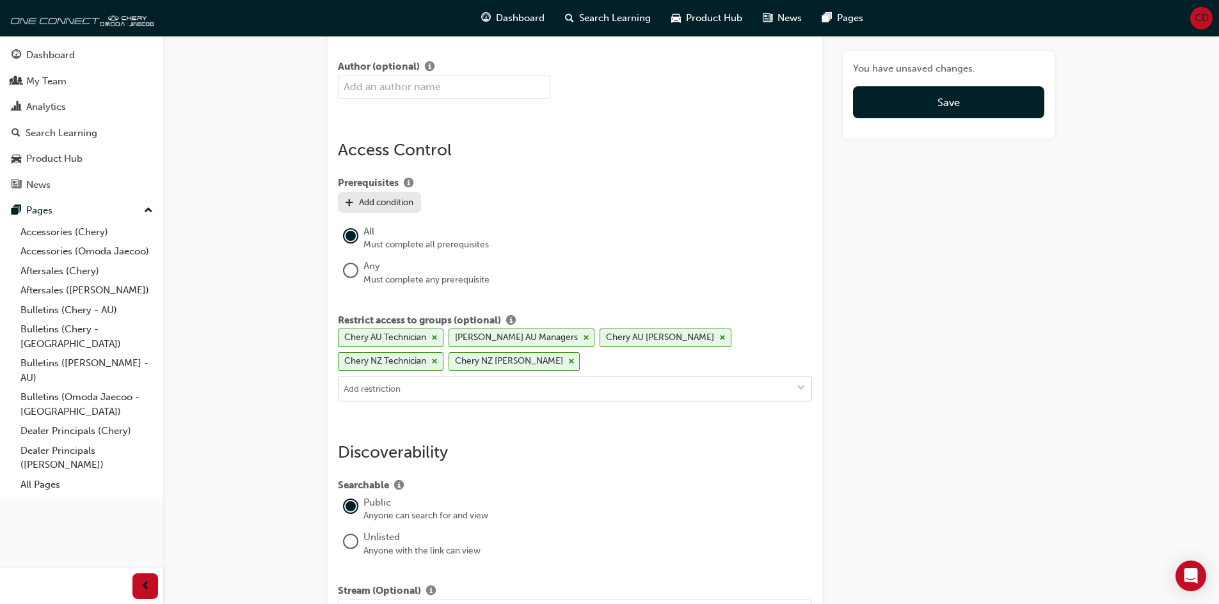
click at [424, 393] on input at bounding box center [574, 389] width 473 height 24
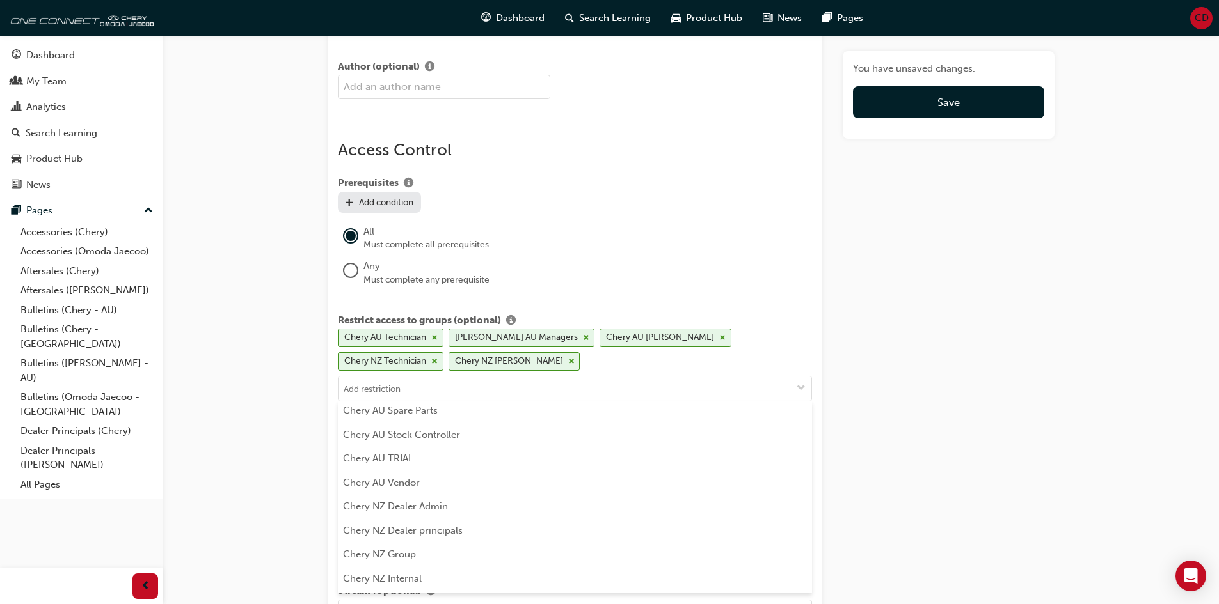
scroll to position [256, 0]
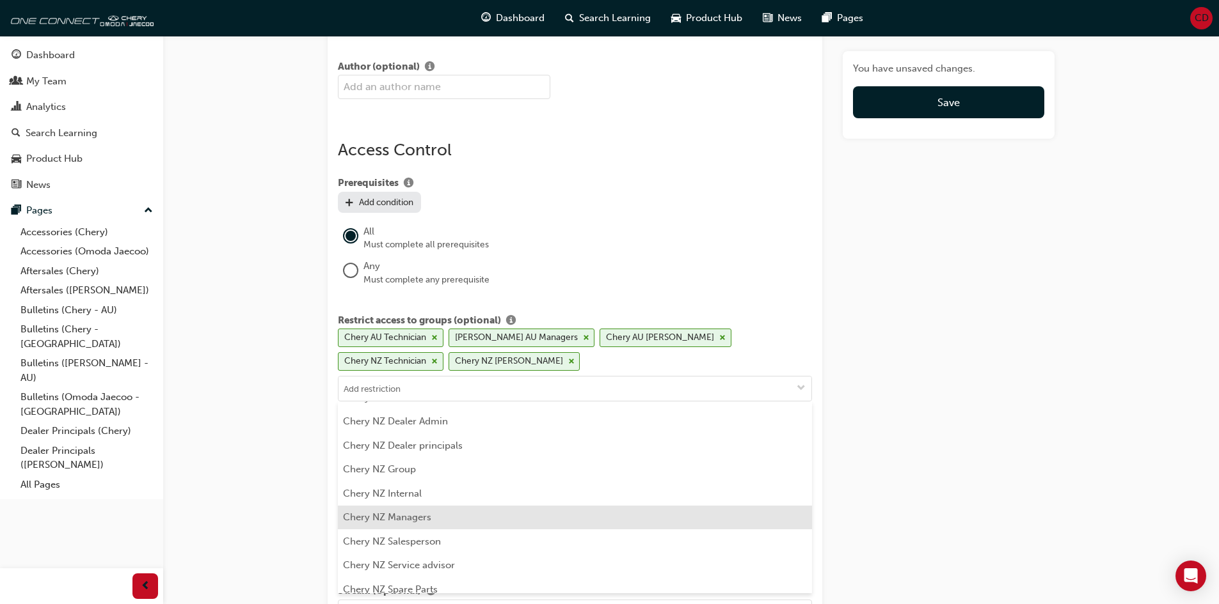
click at [432, 515] on li "Chery NZ Managers" at bounding box center [575, 518] width 474 height 24
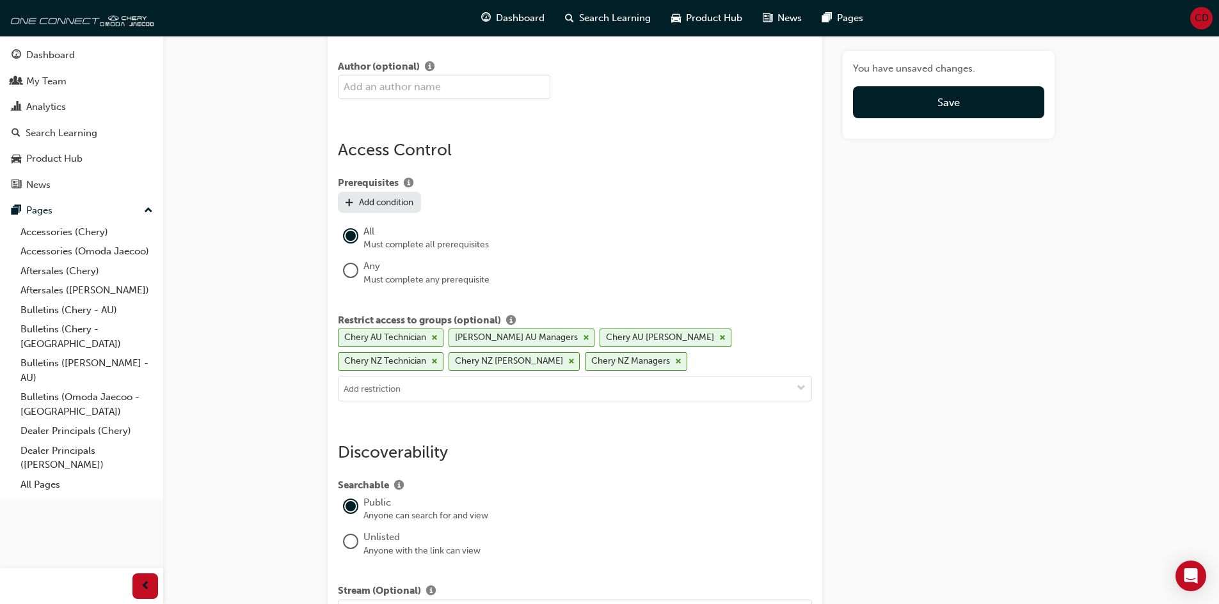
scroll to position [0, 0]
click at [418, 391] on input at bounding box center [574, 389] width 473 height 24
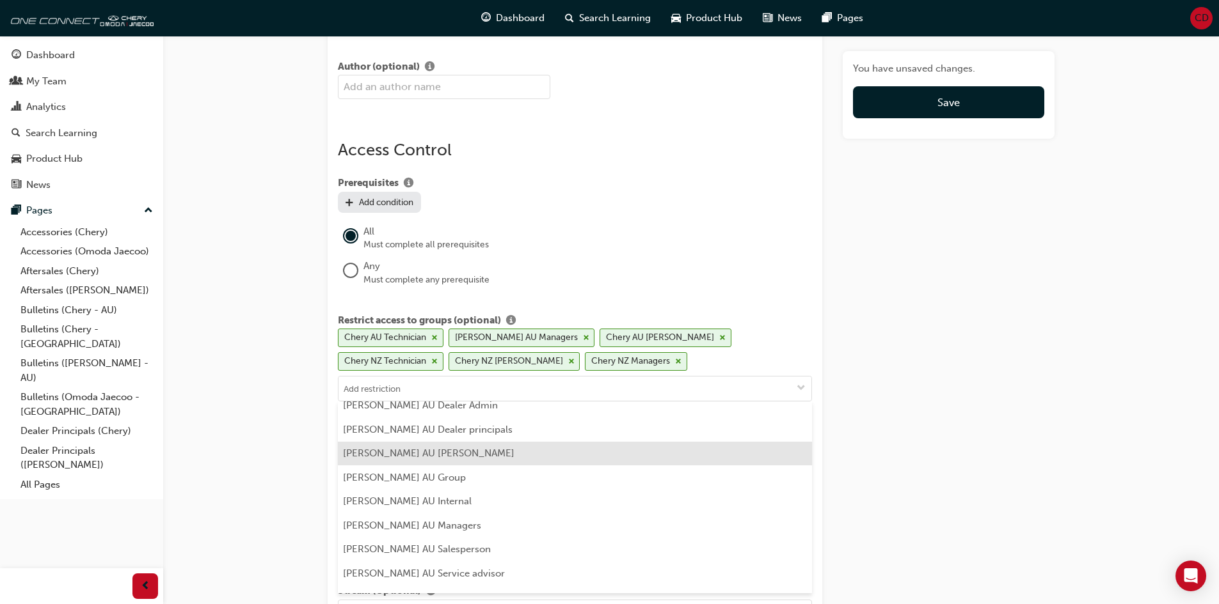
scroll to position [704, 0]
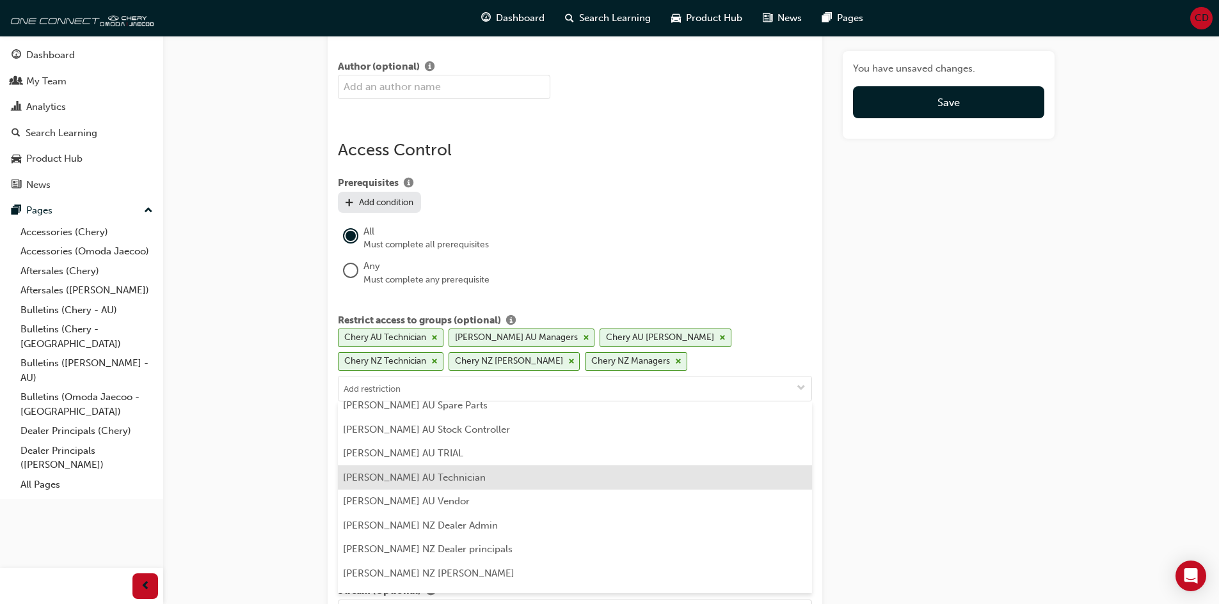
click at [421, 484] on li "Omoda Jaecoo AU Technician" at bounding box center [575, 478] width 474 height 24
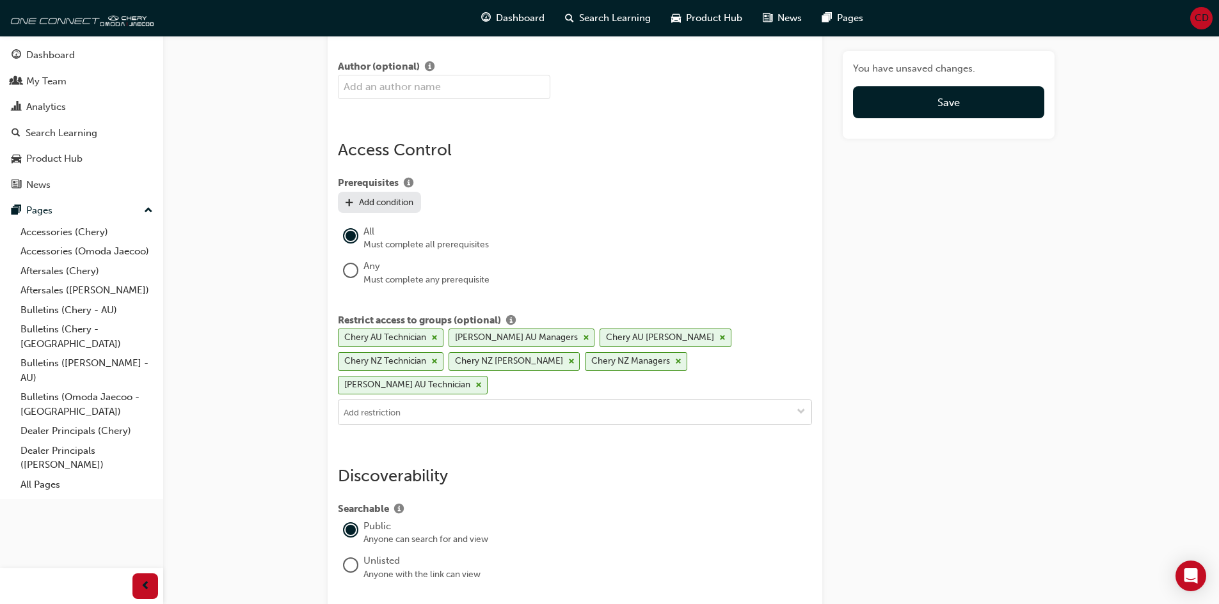
click at [414, 400] on input at bounding box center [574, 412] width 473 height 24
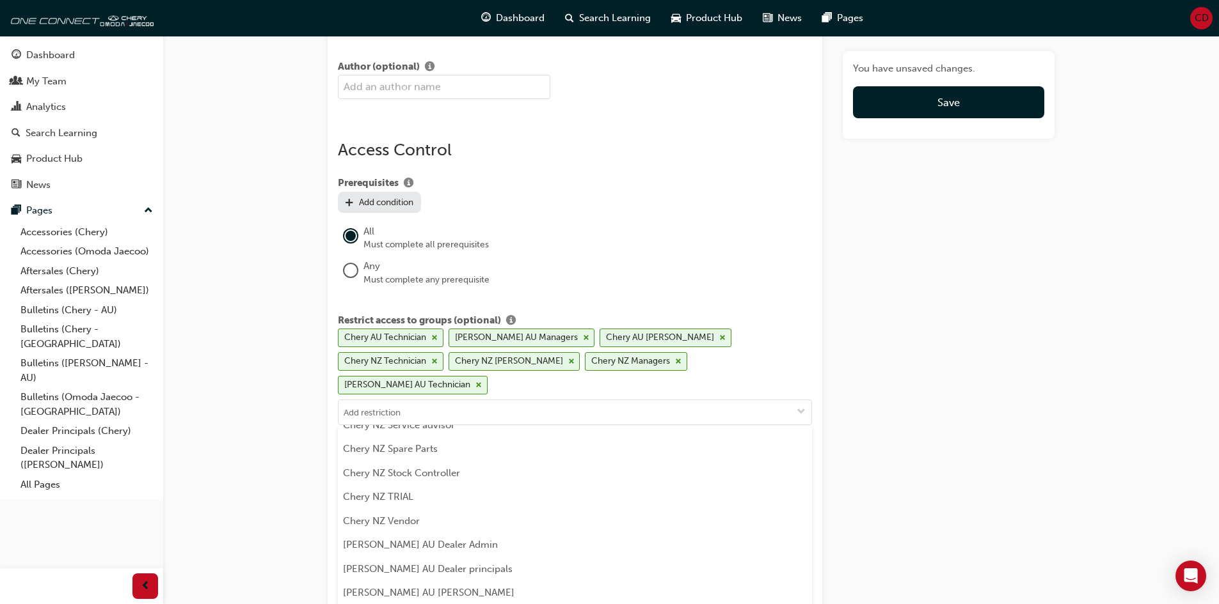
scroll to position [512, 0]
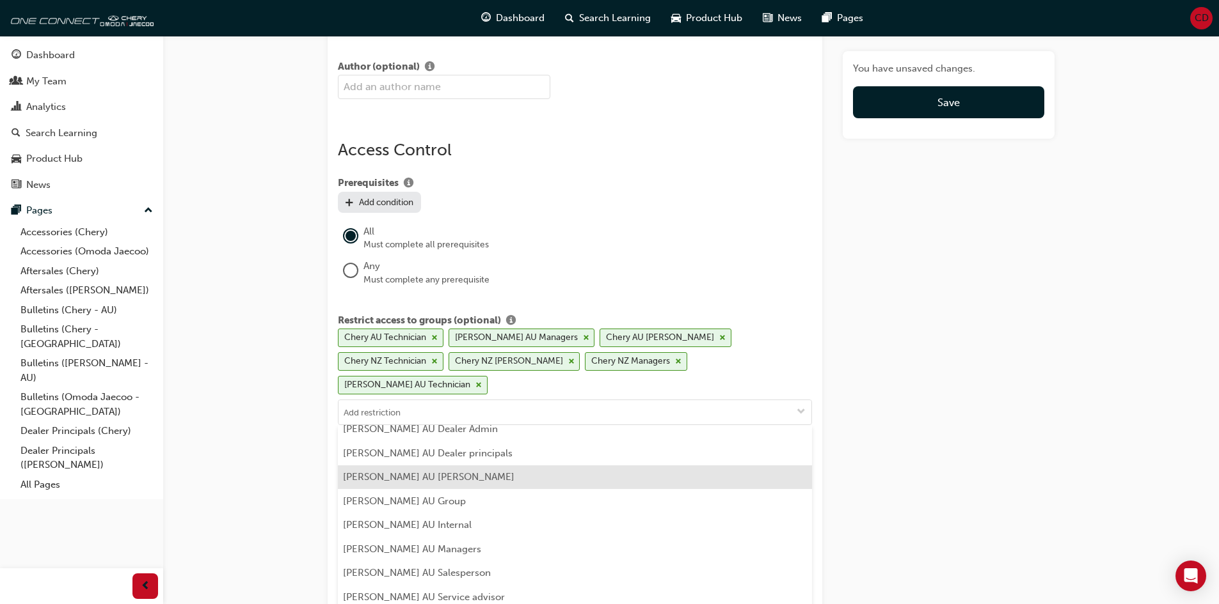
click at [422, 466] on li "Omoda Jaecoo AU Foreman" at bounding box center [575, 478] width 474 height 24
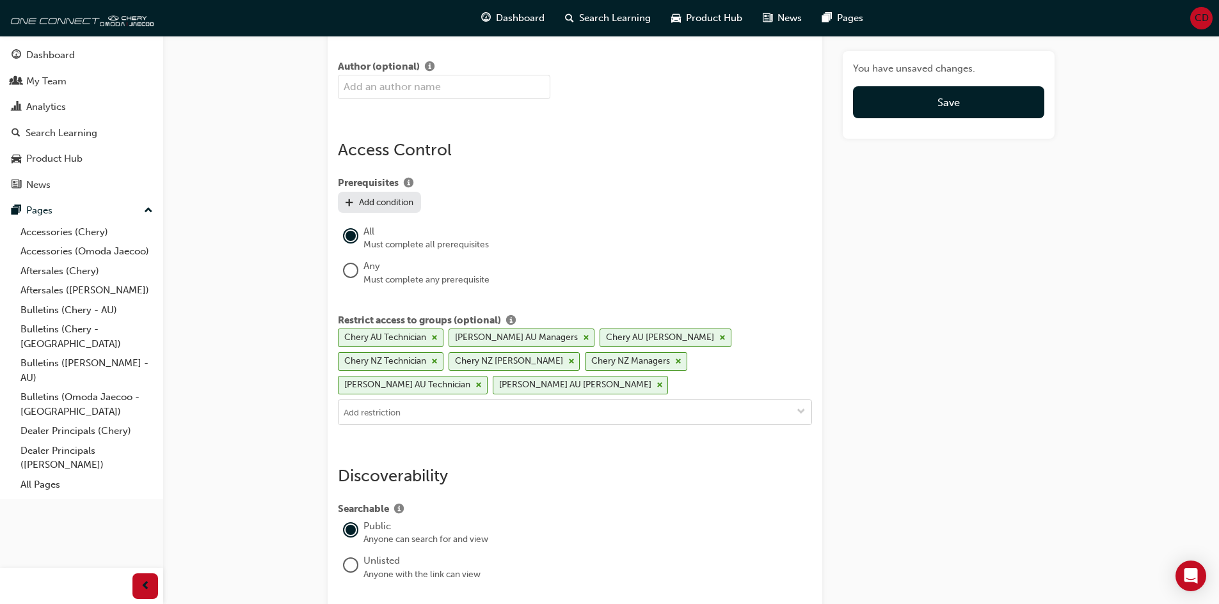
click at [422, 407] on input at bounding box center [574, 412] width 473 height 24
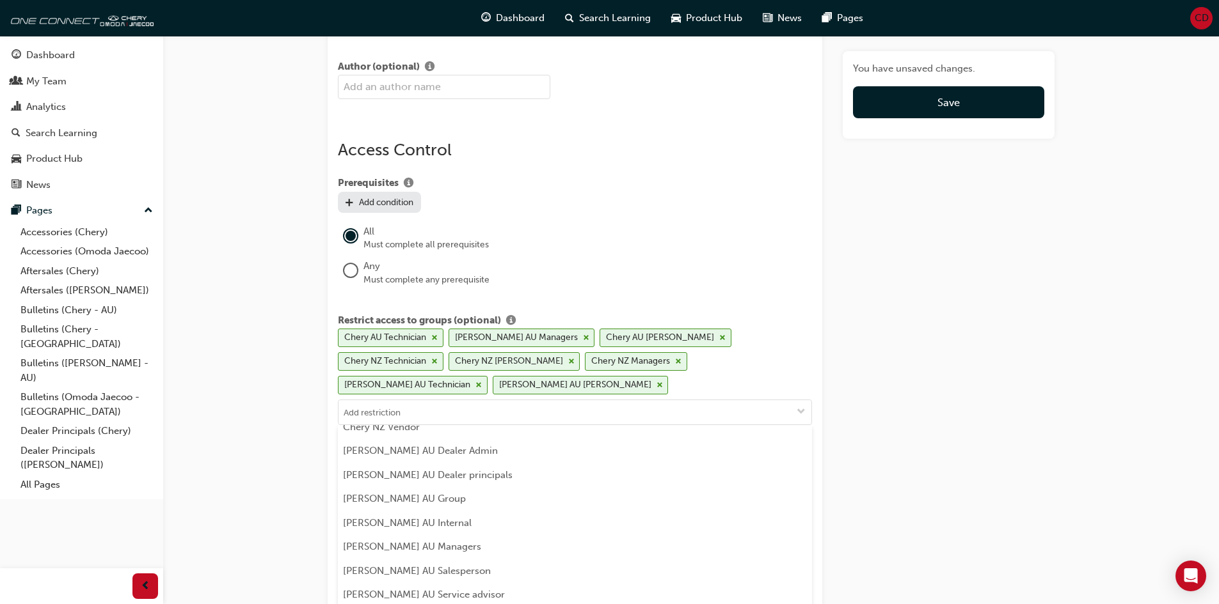
scroll to position [512, 0]
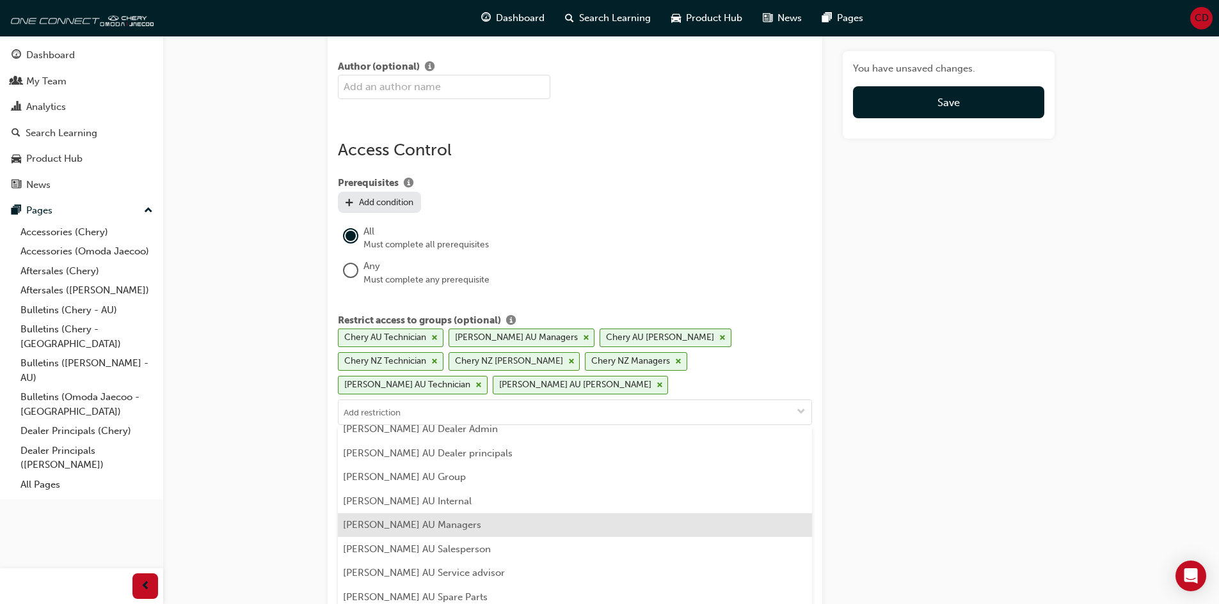
click at [436, 525] on li "Omoda Jaecoo AU Managers" at bounding box center [575, 526] width 474 height 24
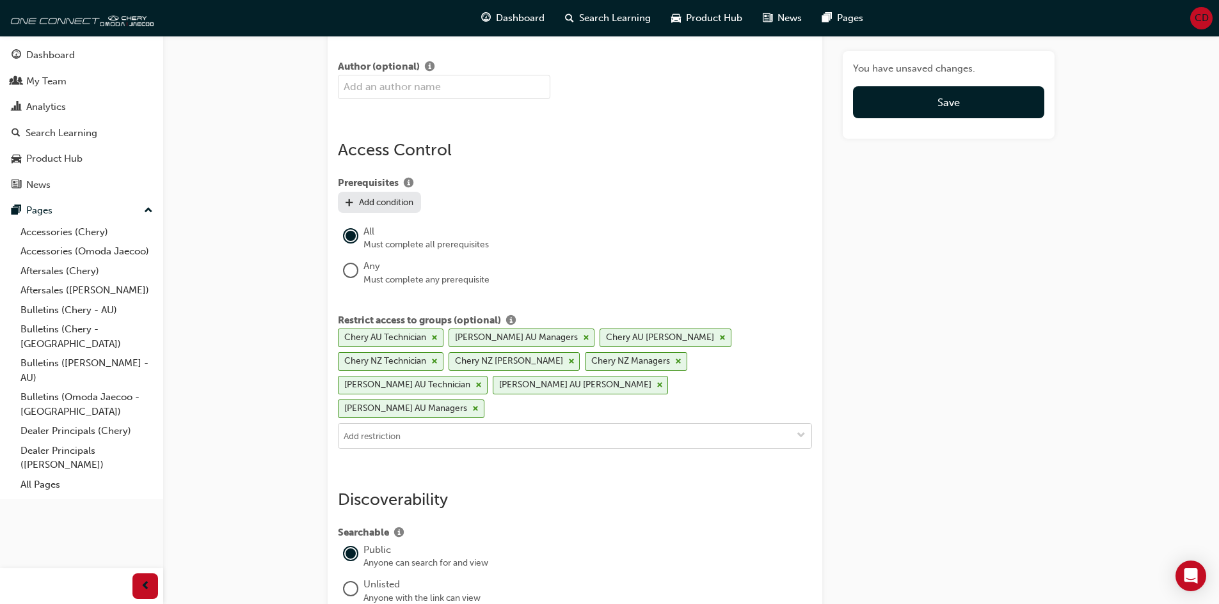
click at [437, 424] on input at bounding box center [574, 436] width 473 height 24
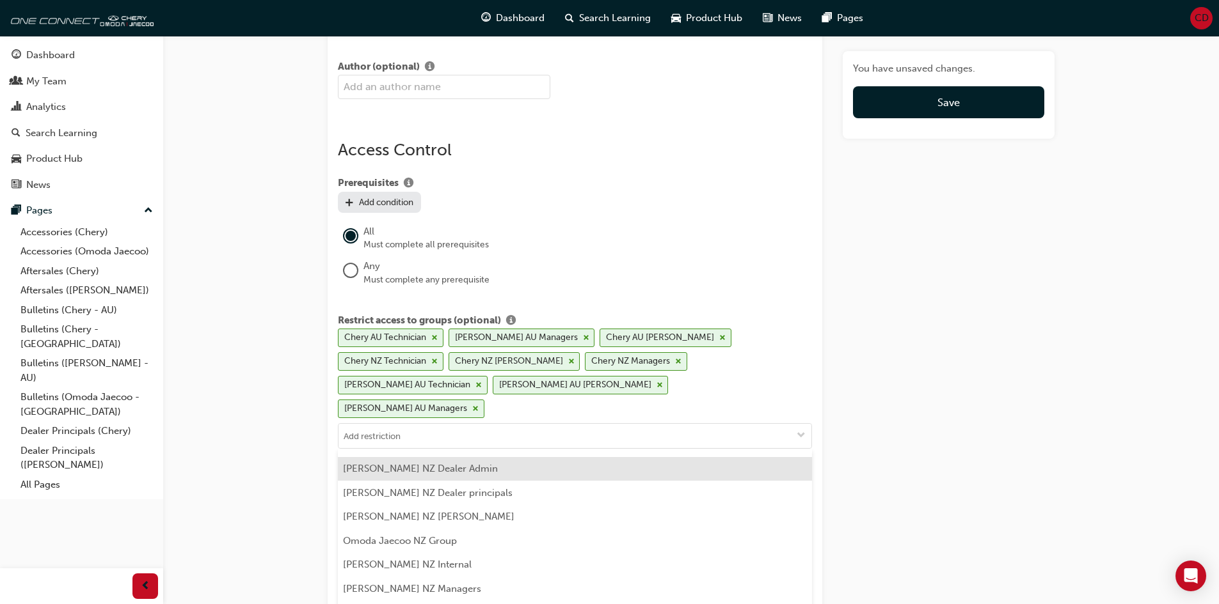
scroll to position [768, 0]
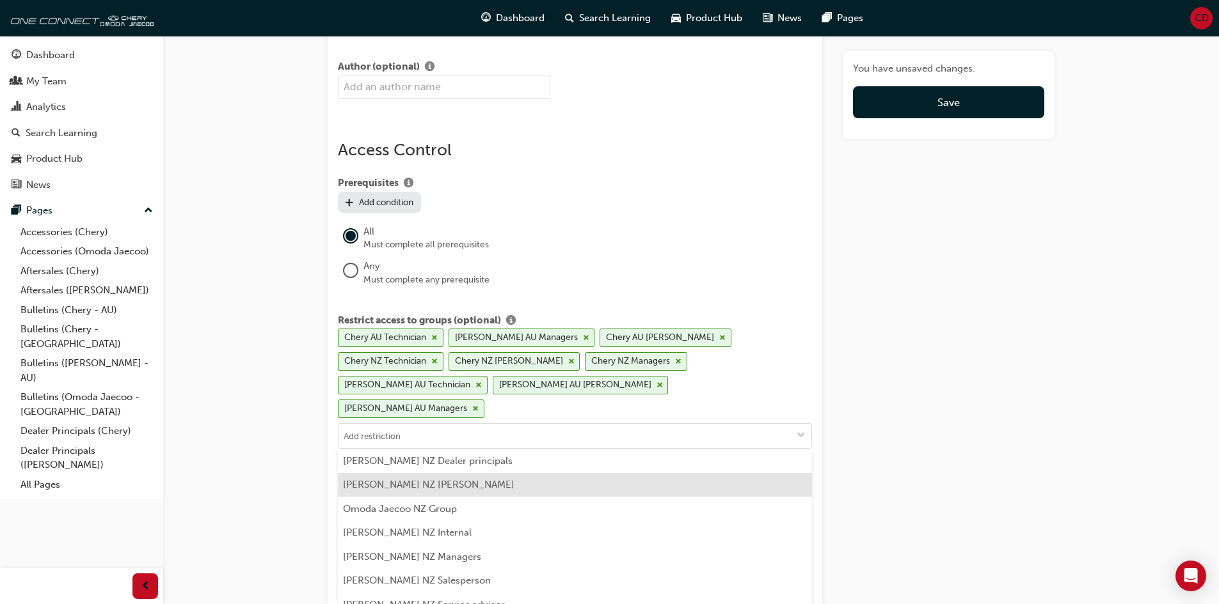
drag, startPoint x: 432, startPoint y: 484, endPoint x: 432, endPoint y: 466, distance: 17.9
click at [432, 466] on ul "All Users Chery AU Dealer Admin Chery AU Dealer principals Chery AU Group Chery…" at bounding box center [575, 545] width 474 height 192
click at [426, 473] on li "Omoda Jaecoo NZ Foreman" at bounding box center [575, 485] width 474 height 24
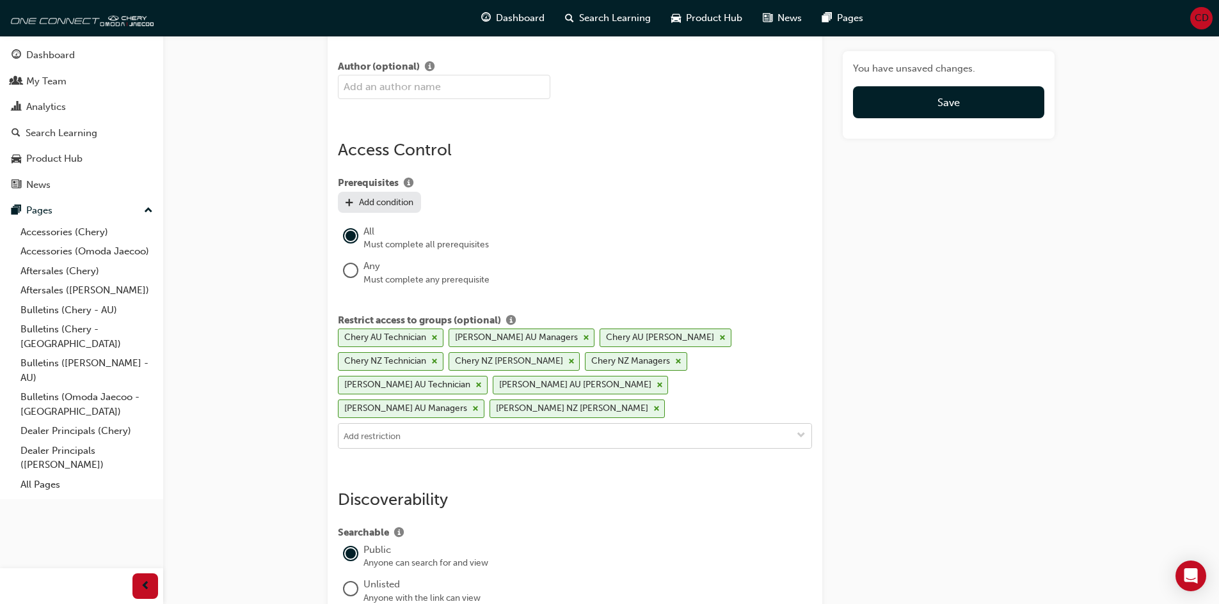
scroll to position [0, 0]
click at [423, 424] on input at bounding box center [574, 436] width 473 height 24
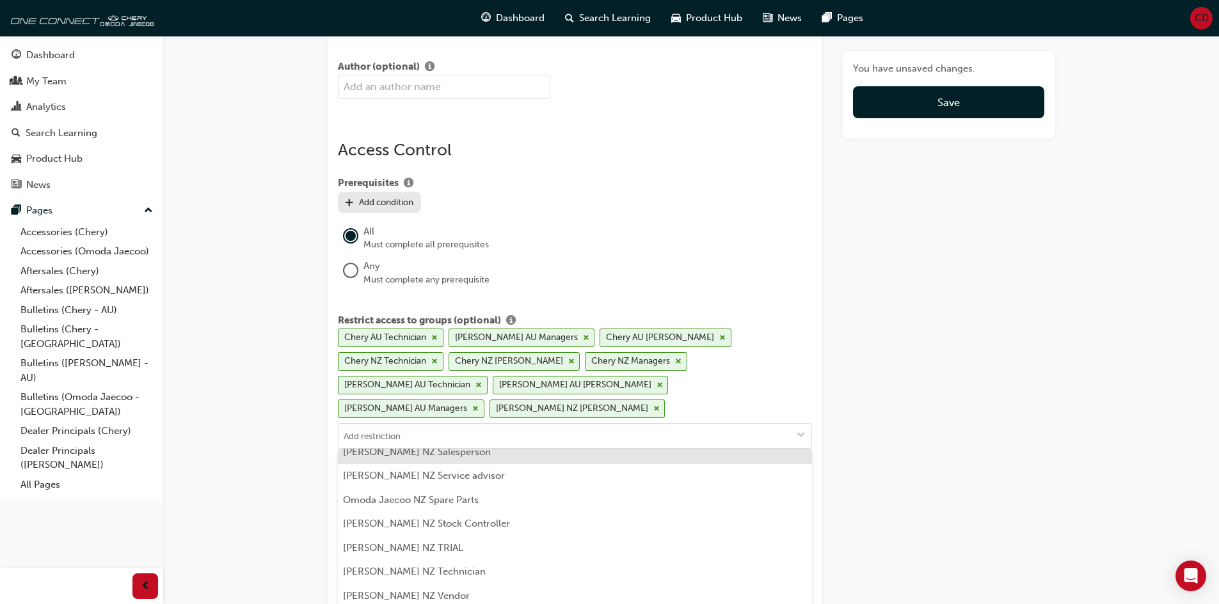
scroll to position [896, 0]
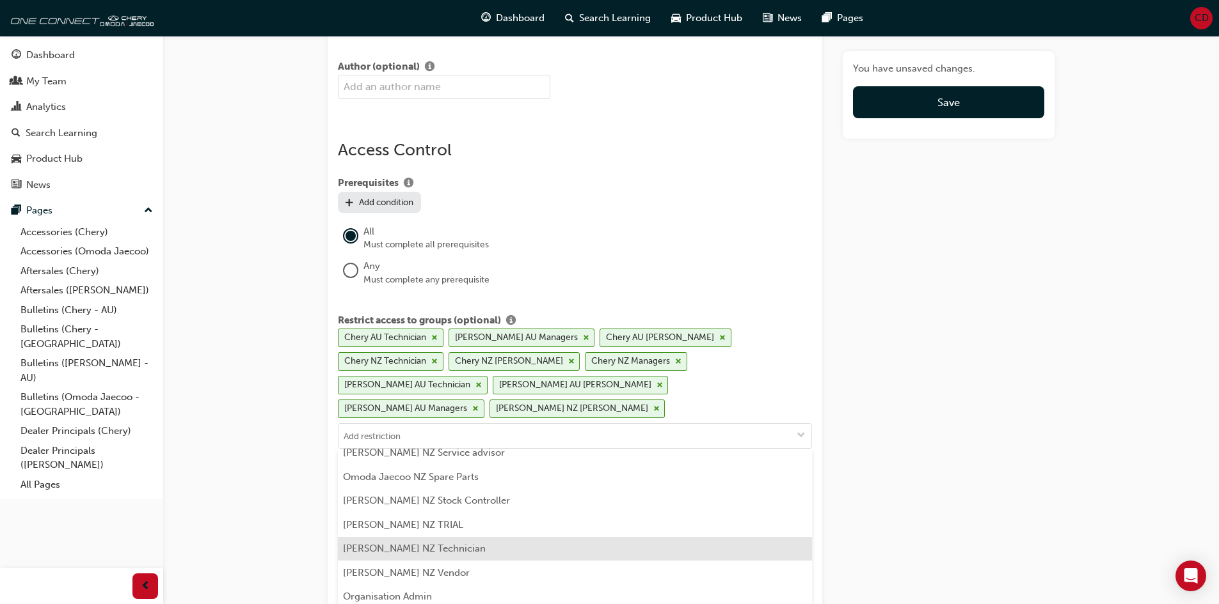
click at [443, 537] on li "Omoda Jaecoo NZ Technician" at bounding box center [575, 549] width 474 height 24
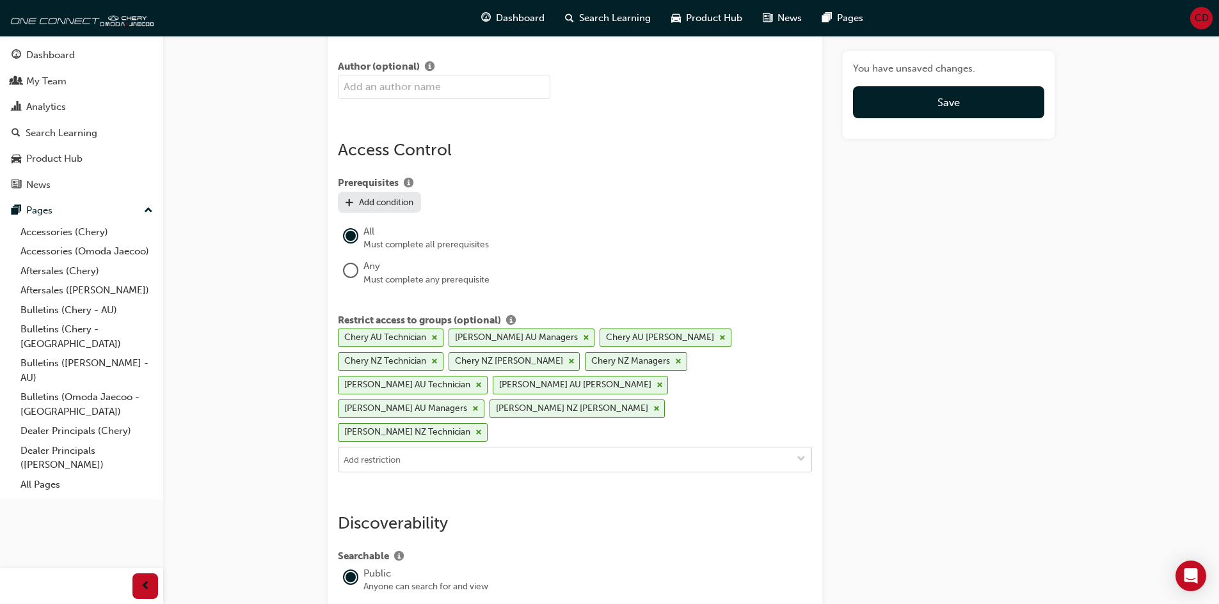
click at [434, 448] on input at bounding box center [574, 460] width 473 height 24
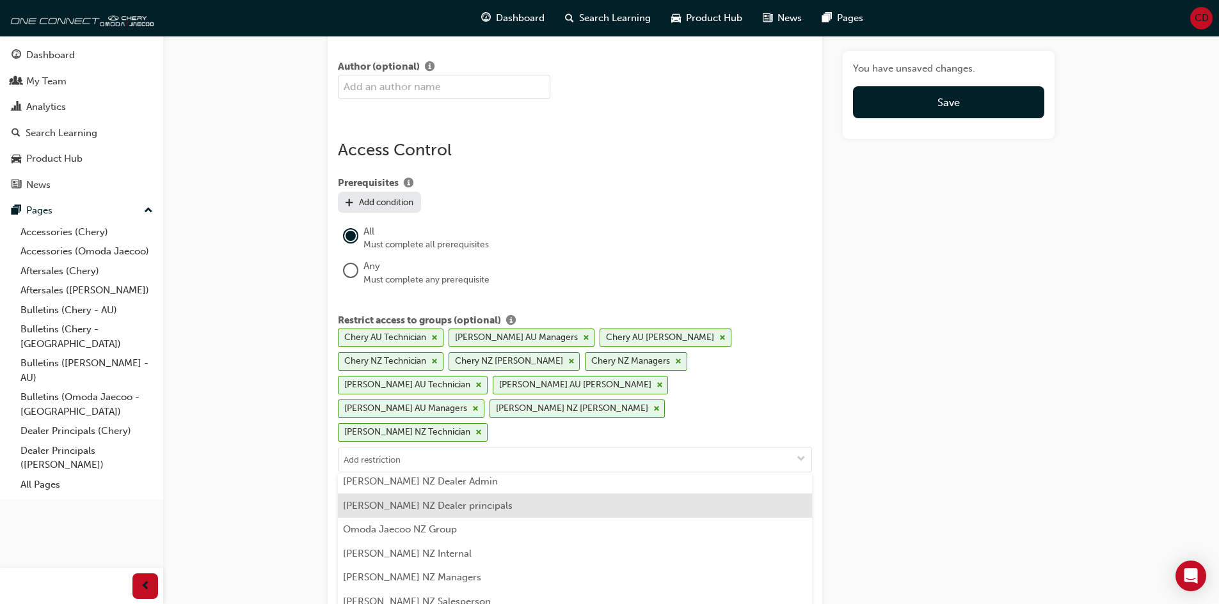
scroll to position [768, 0]
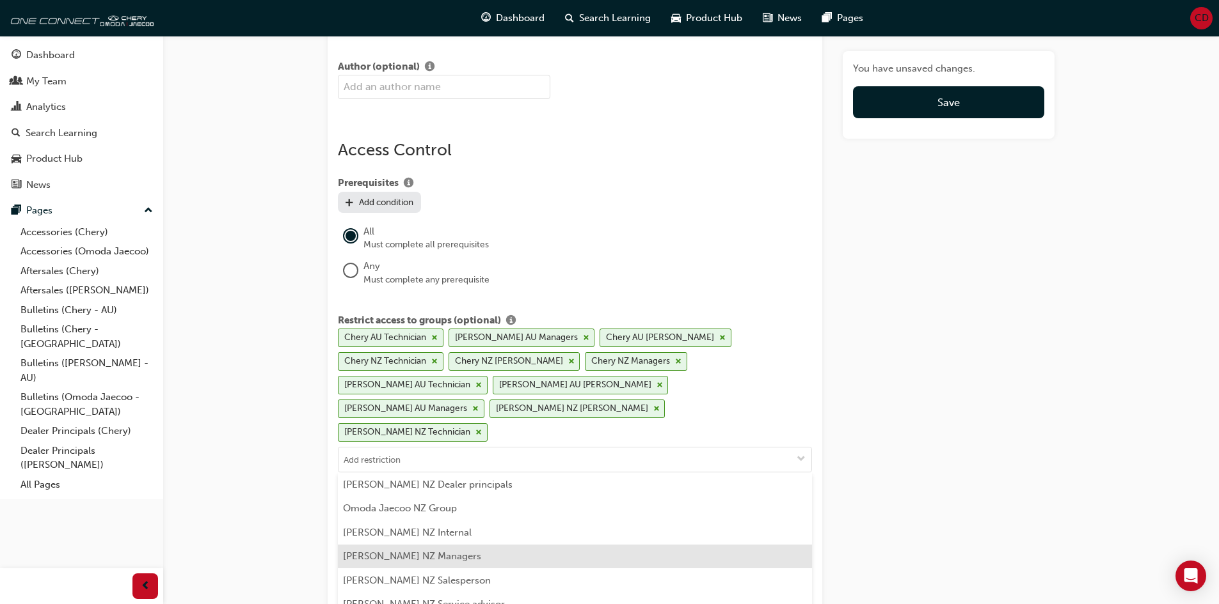
click at [434, 545] on li "Omoda Jaecoo NZ Managers" at bounding box center [575, 557] width 474 height 24
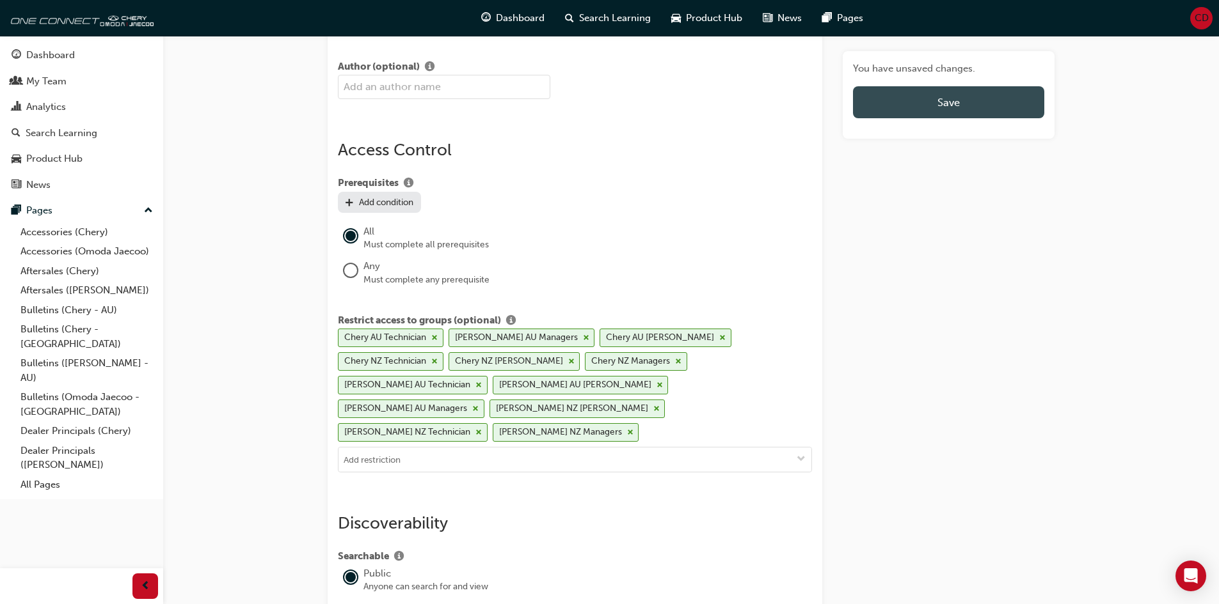
click at [875, 115] on button "Save" at bounding box center [948, 102] width 191 height 32
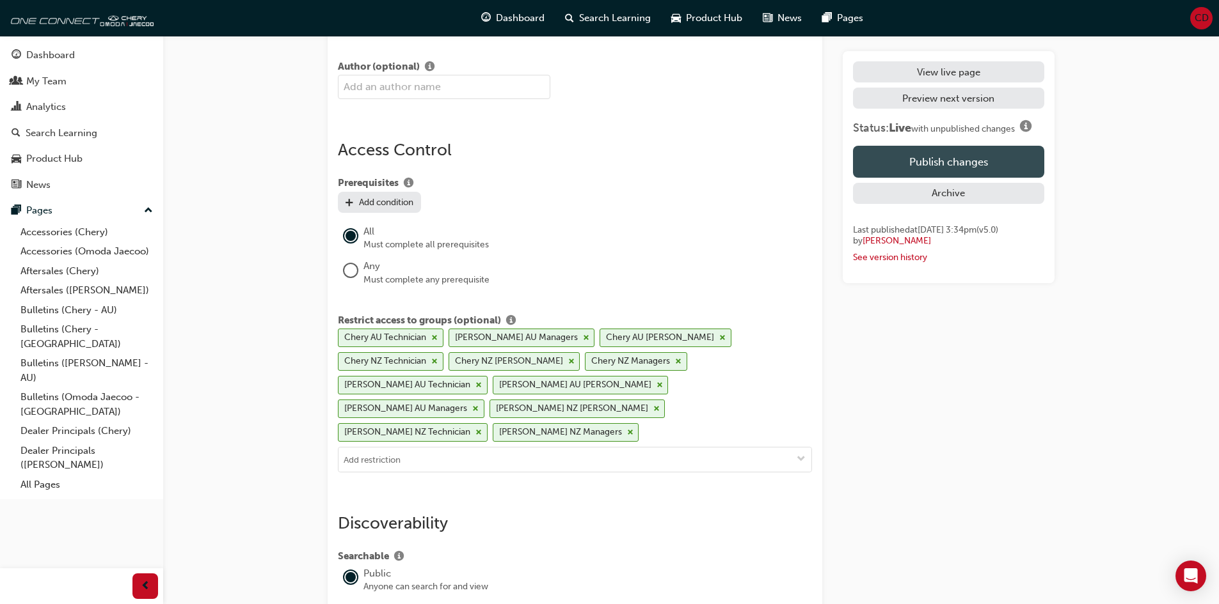
click at [888, 168] on button "Publish changes" at bounding box center [948, 162] width 191 height 32
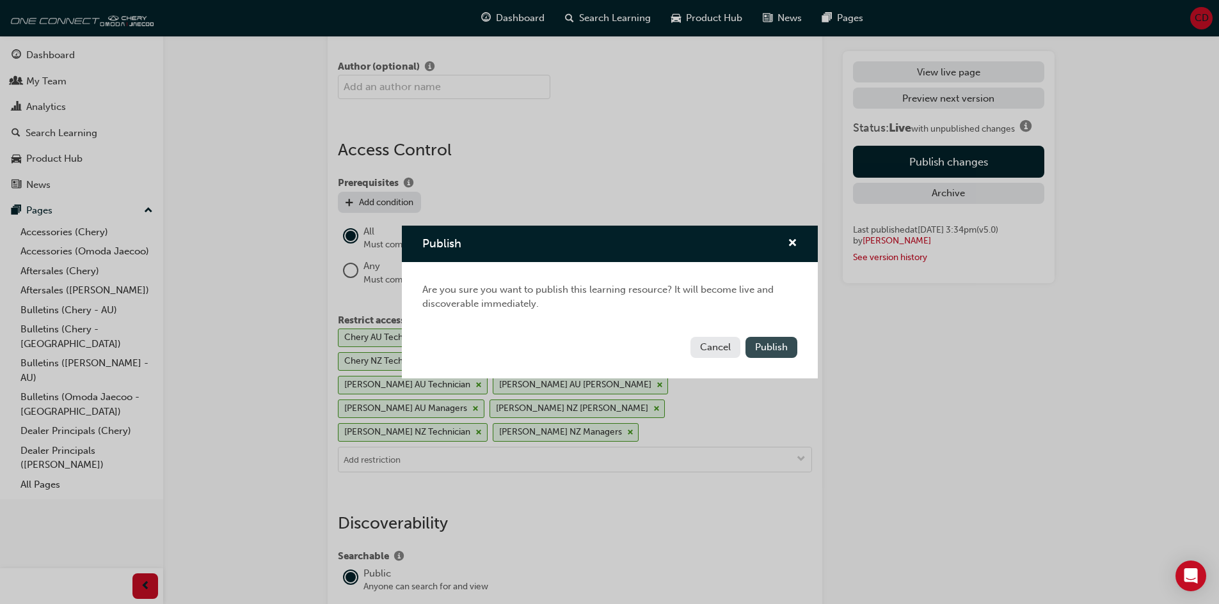
click at [775, 351] on span "Publish" at bounding box center [771, 348] width 33 height 12
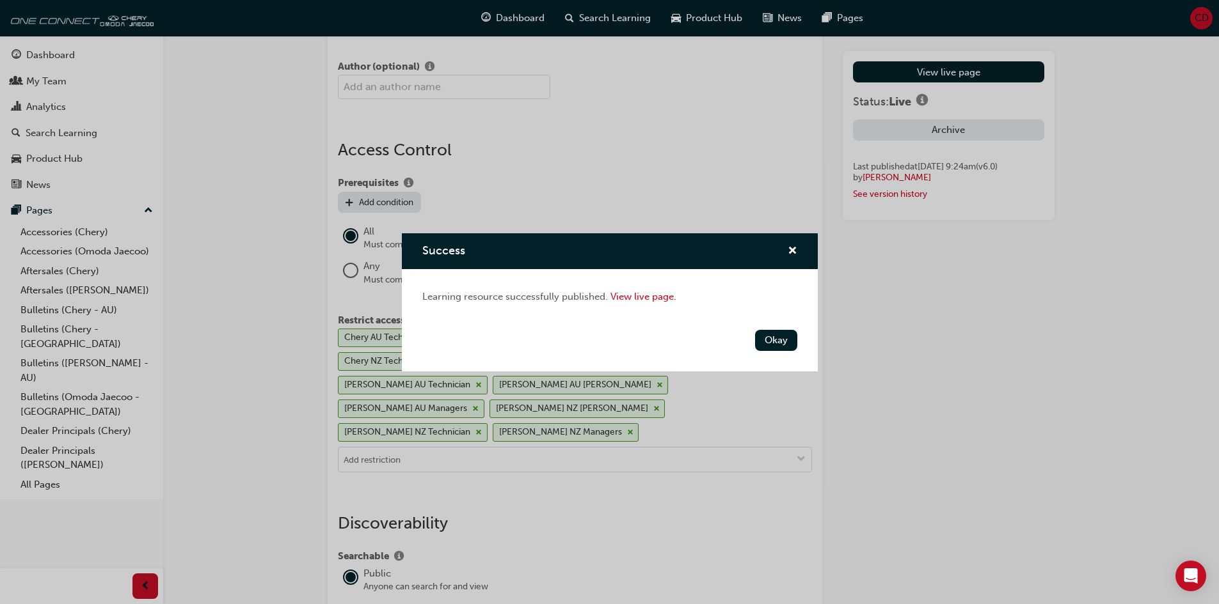
click at [770, 336] on button "Okay" at bounding box center [776, 340] width 42 height 21
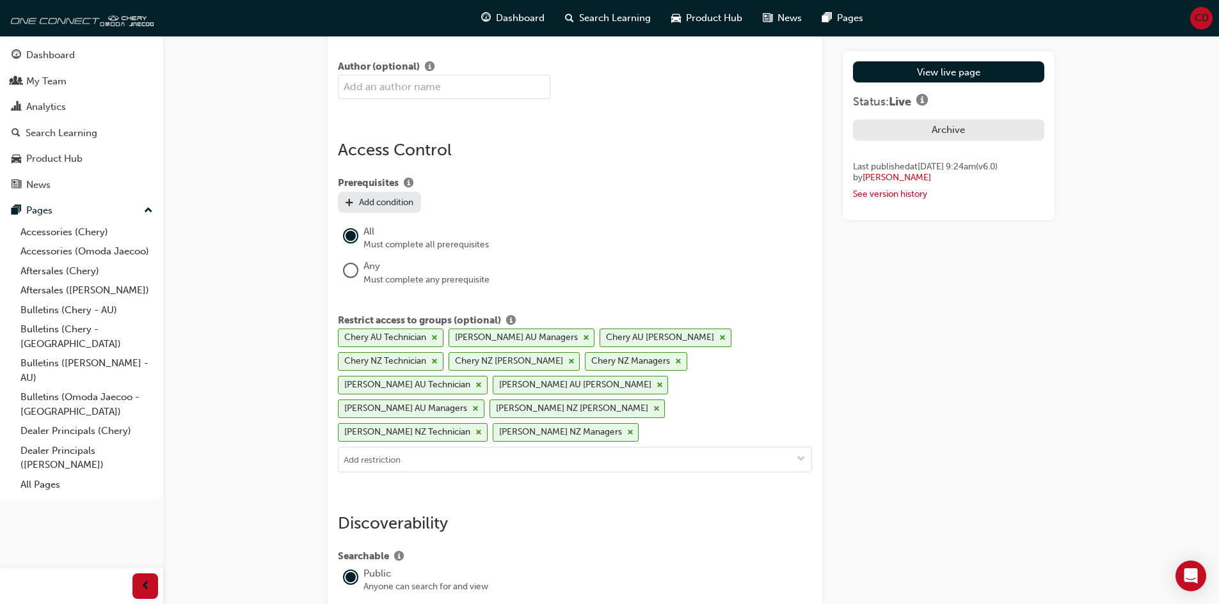
click at [919, 309] on div "View live page Status: Live Archive Last published at Wed 1 Oct 2025 9:24am (v …" at bounding box center [948, 163] width 212 height 2388
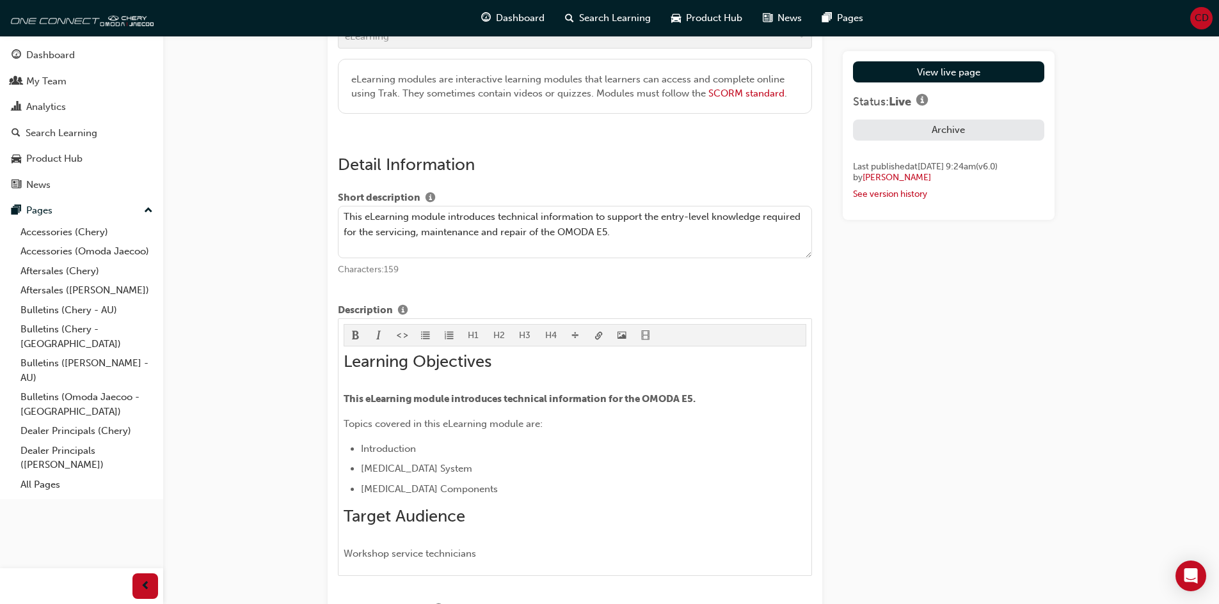
scroll to position [320, 0]
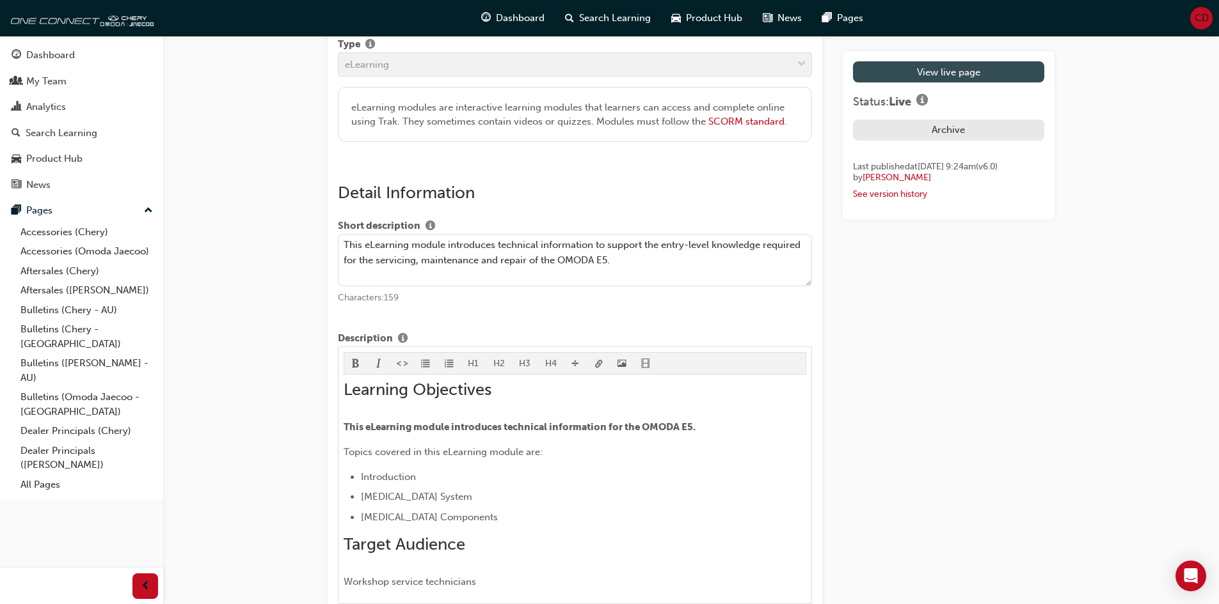
click at [940, 78] on link "View live page" at bounding box center [948, 71] width 191 height 21
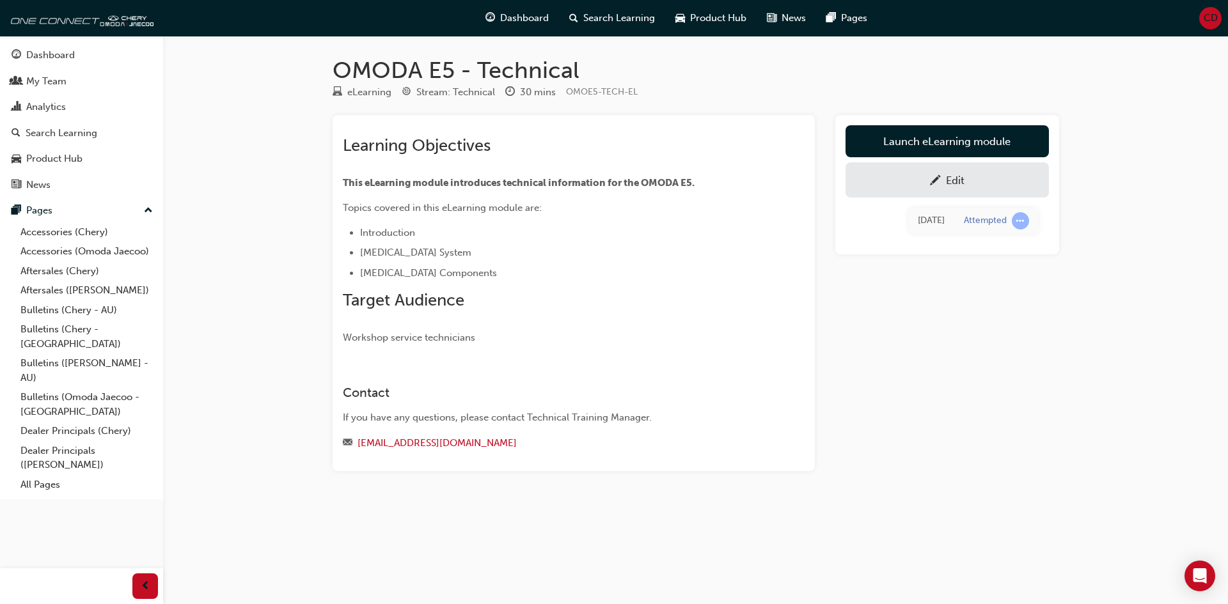
click at [903, 371] on div "Launch eLearning module Edit Mon 23 Jun 2025 Attempted" at bounding box center [947, 293] width 224 height 356
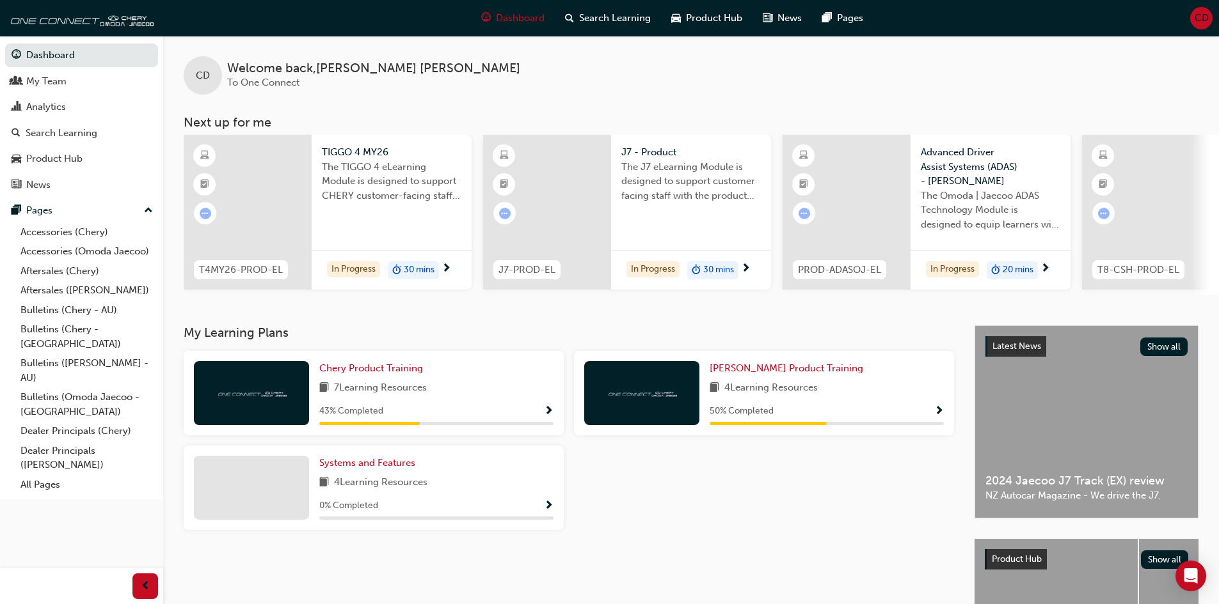
click at [1199, 13] on span "CD" at bounding box center [1201, 18] width 14 height 15
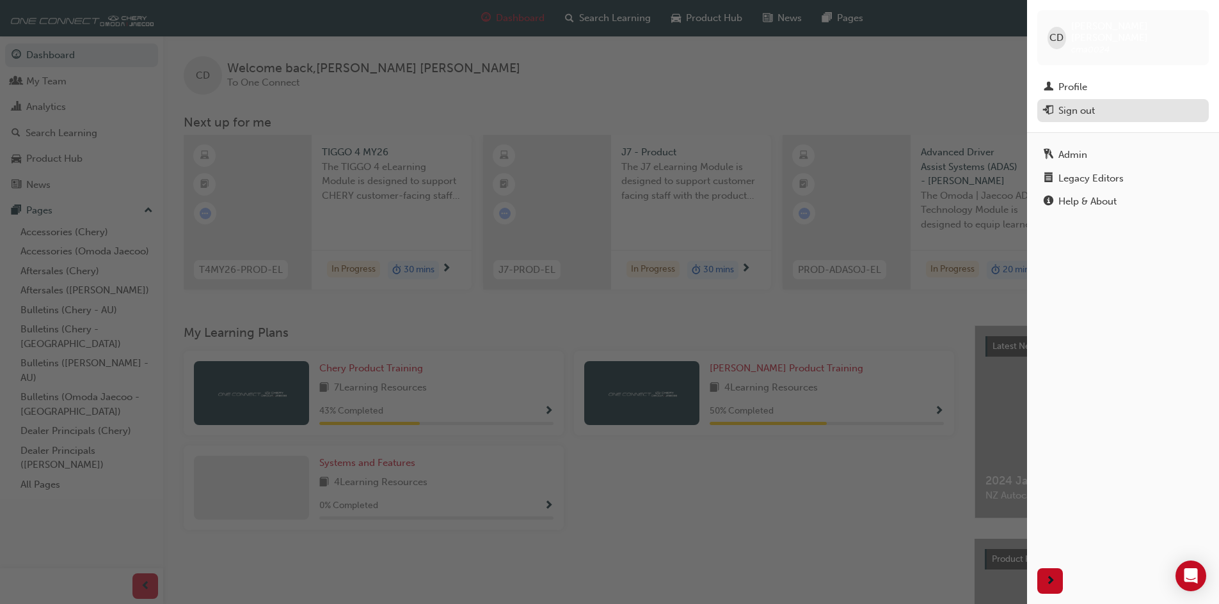
click at [1078, 106] on div "Sign out" at bounding box center [1076, 111] width 36 height 15
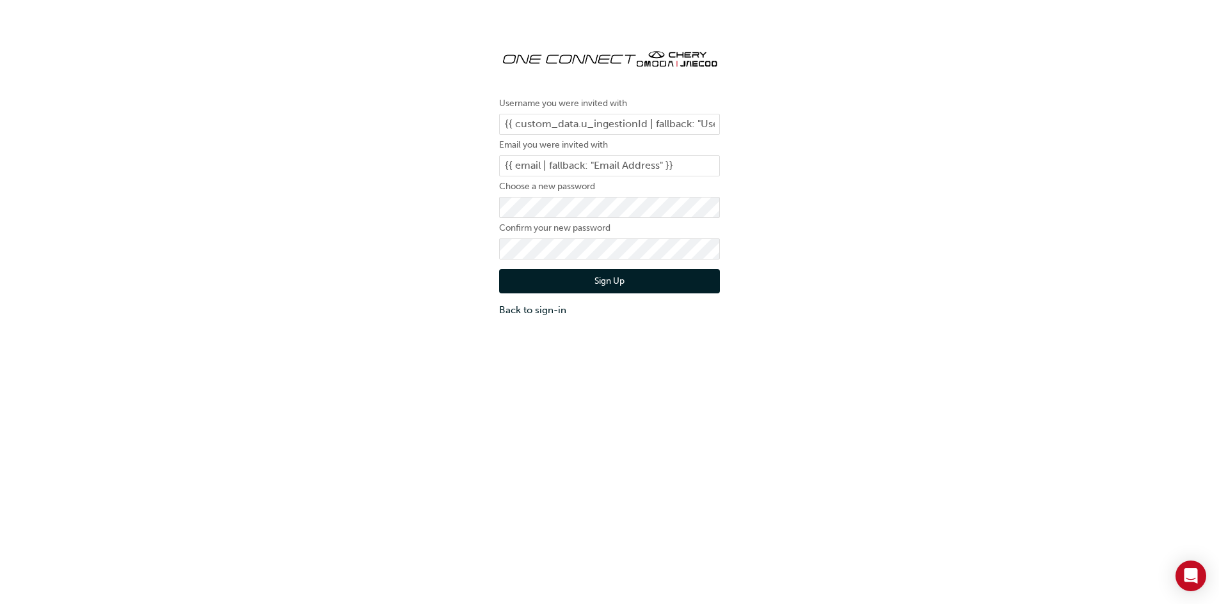
click at [792, 95] on div "Username you were invited with {{ custom_data.u_ingestionId | fallback: "User N…" at bounding box center [609, 178] width 1219 height 298
click at [587, 114] on input "{{ custom_data.u_ingestionId | fallback: "User Name" }}" at bounding box center [609, 125] width 221 height 22
click at [587, 122] on input "{{ custom_data.u_ingestionId | fallback: "User Name" }}" at bounding box center [609, 125] width 221 height 22
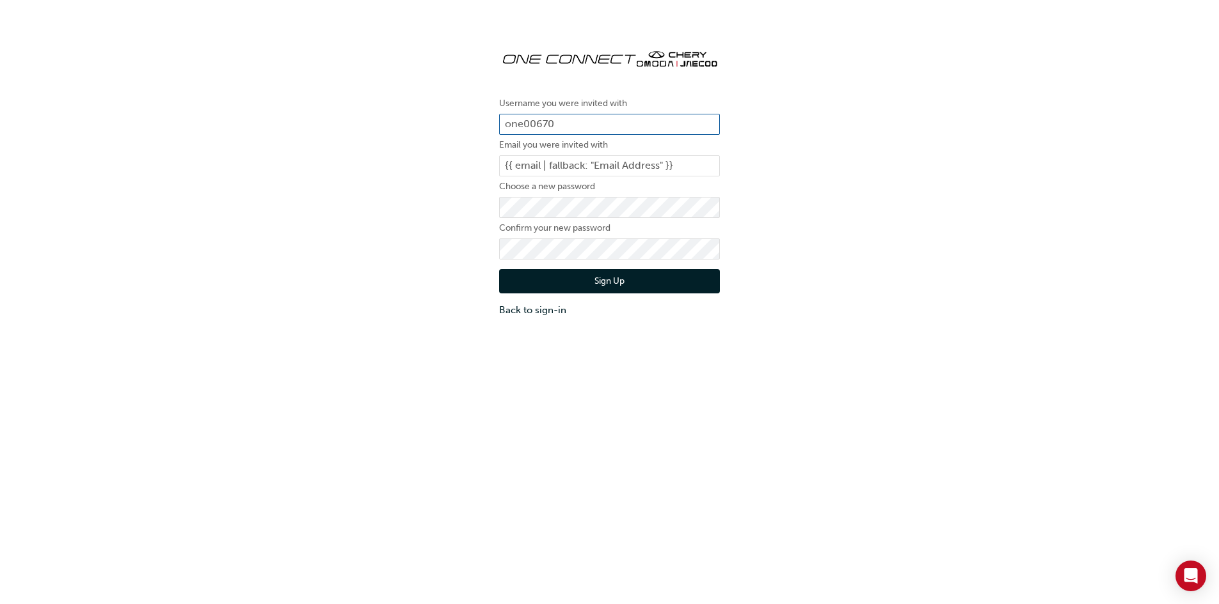
click at [573, 128] on input "one00670" at bounding box center [609, 125] width 221 height 22
type input "one00670"
click at [576, 161] on input "{{ email | fallback: "Email Address" }}" at bounding box center [609, 166] width 221 height 22
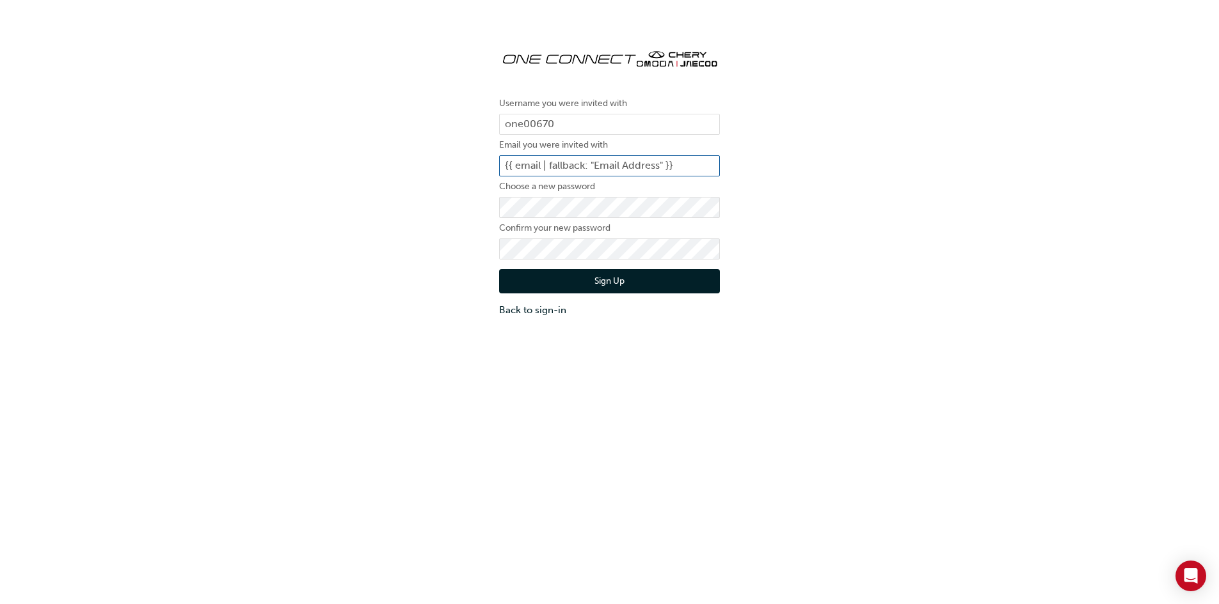
click at [576, 161] on input "{{ email | fallback: "Email Address" }}" at bounding box center [609, 166] width 221 height 22
click at [517, 163] on input "{{ email | fallback: "Email Address" }}" at bounding box center [609, 166] width 221 height 22
paste input "david.hancock@nmg.co.nz"
type input "david.hancock@nmg.co.nz"
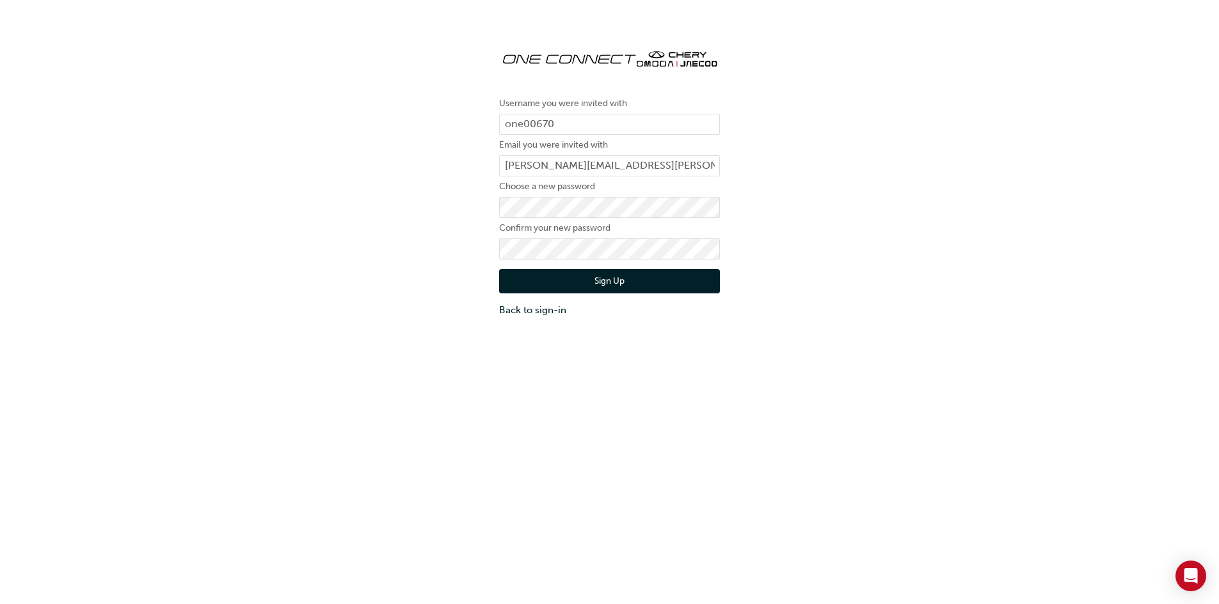
click at [375, 285] on div "Username you were invited with one00670 Email you were invited with david.hanco…" at bounding box center [609, 178] width 1219 height 298
click at [530, 283] on button "Sign Up" at bounding box center [609, 281] width 221 height 24
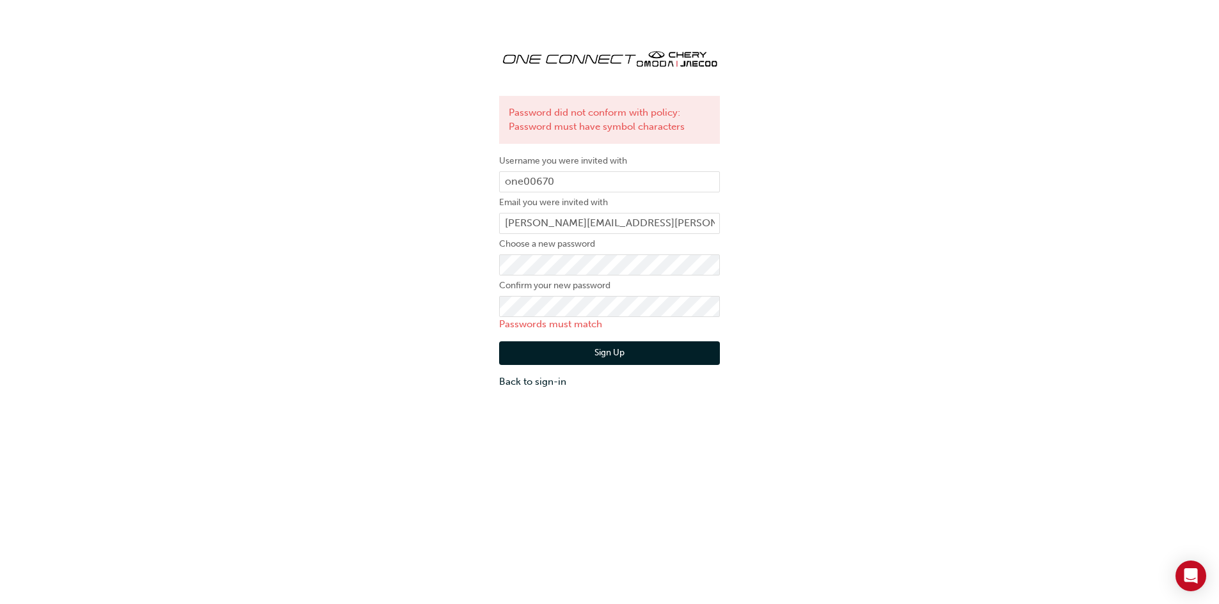
drag, startPoint x: 416, startPoint y: 340, endPoint x: 445, endPoint y: 340, distance: 28.1
click at [416, 340] on div "Password did not conform with policy: Password must have symbol characters User…" at bounding box center [609, 214] width 1219 height 370
click at [549, 346] on button "Sign Up" at bounding box center [609, 354] width 221 height 24
click at [608, 355] on button "Sign Up" at bounding box center [609, 354] width 221 height 24
click at [535, 350] on button "Sign Up" at bounding box center [609, 354] width 221 height 24
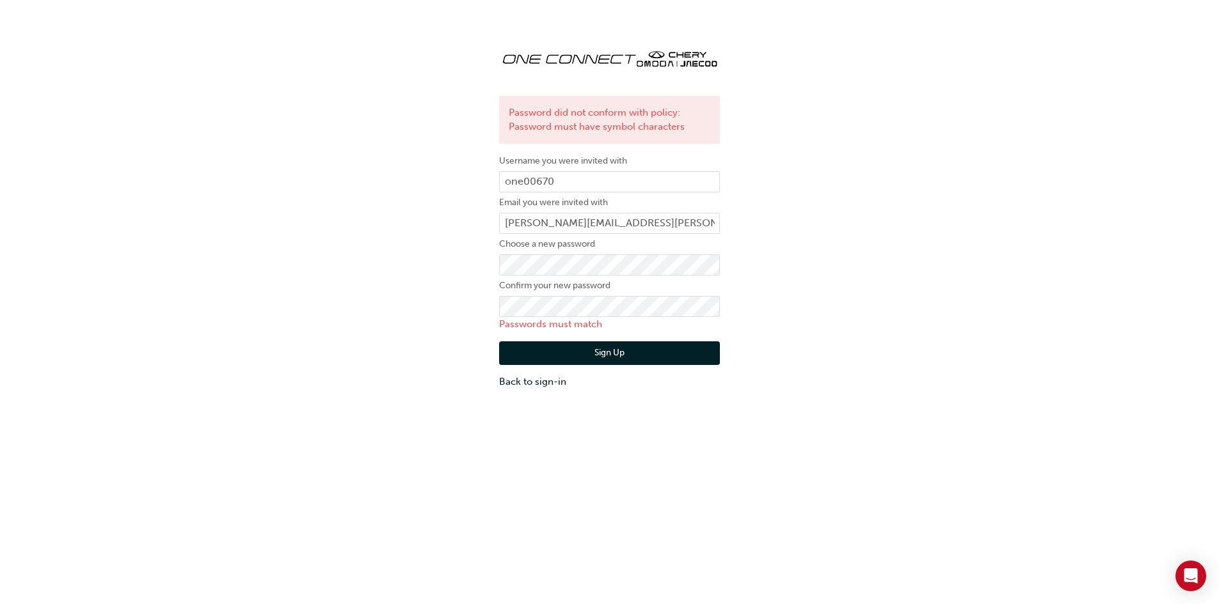
click at [588, 356] on button "Sign Up" at bounding box center [609, 354] width 221 height 24
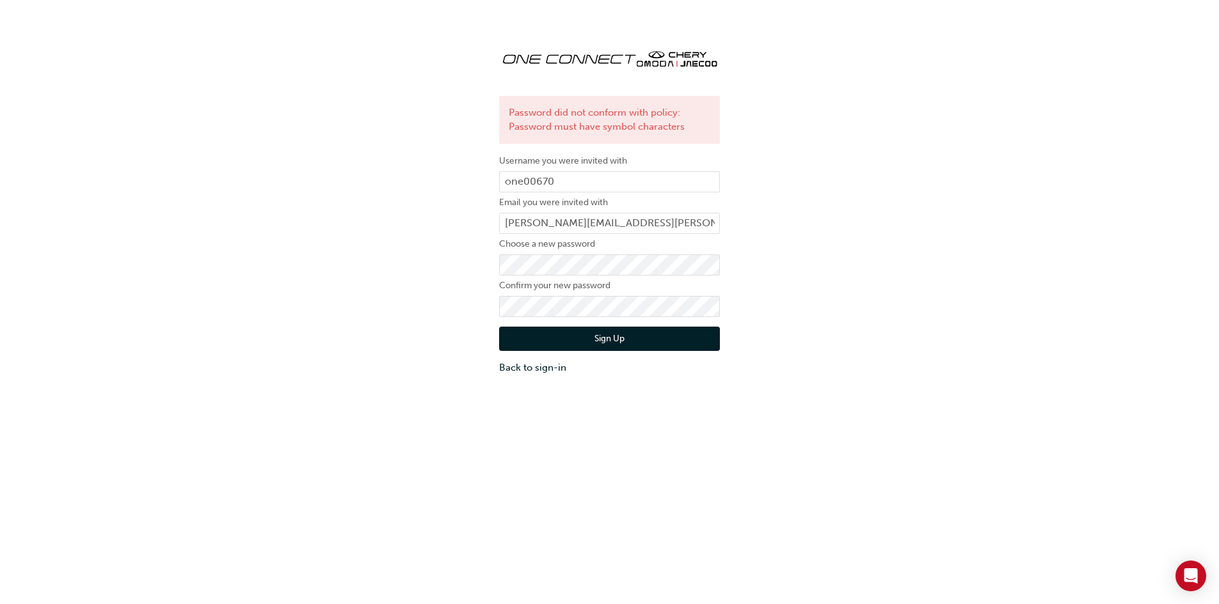
click at [431, 318] on div "Password did not conform with policy: Password must have symbol characters User…" at bounding box center [609, 207] width 1219 height 356
click at [572, 332] on button "Sign Up" at bounding box center [609, 339] width 221 height 24
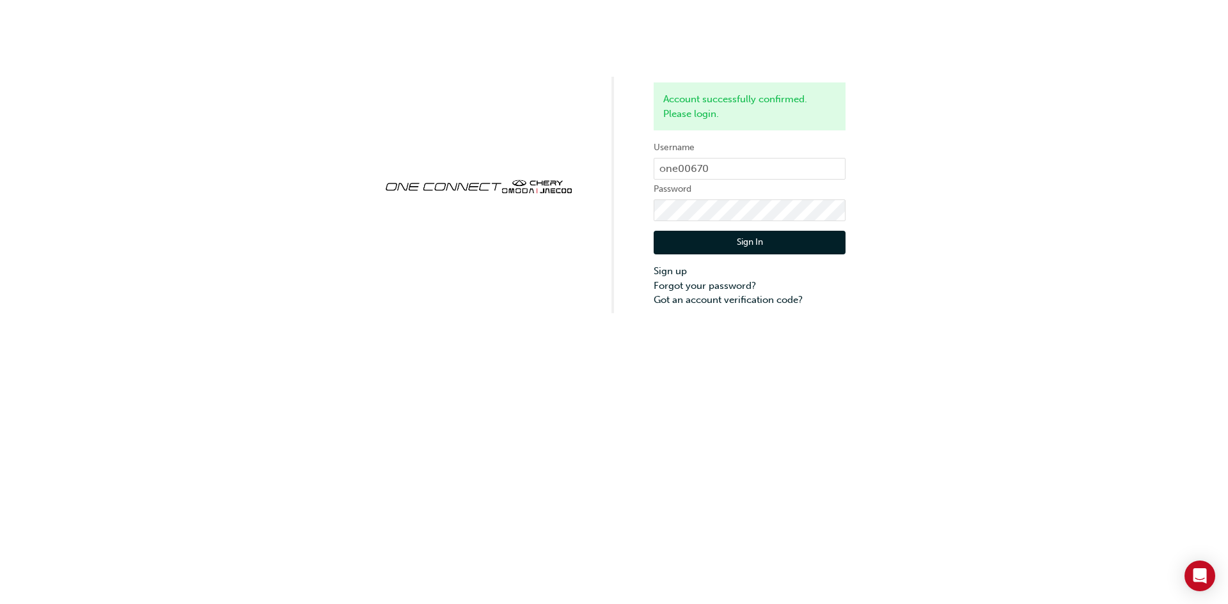
click at [669, 245] on button "Sign In" at bounding box center [750, 243] width 192 height 24
